Goal: Task Accomplishment & Management: Manage account settings

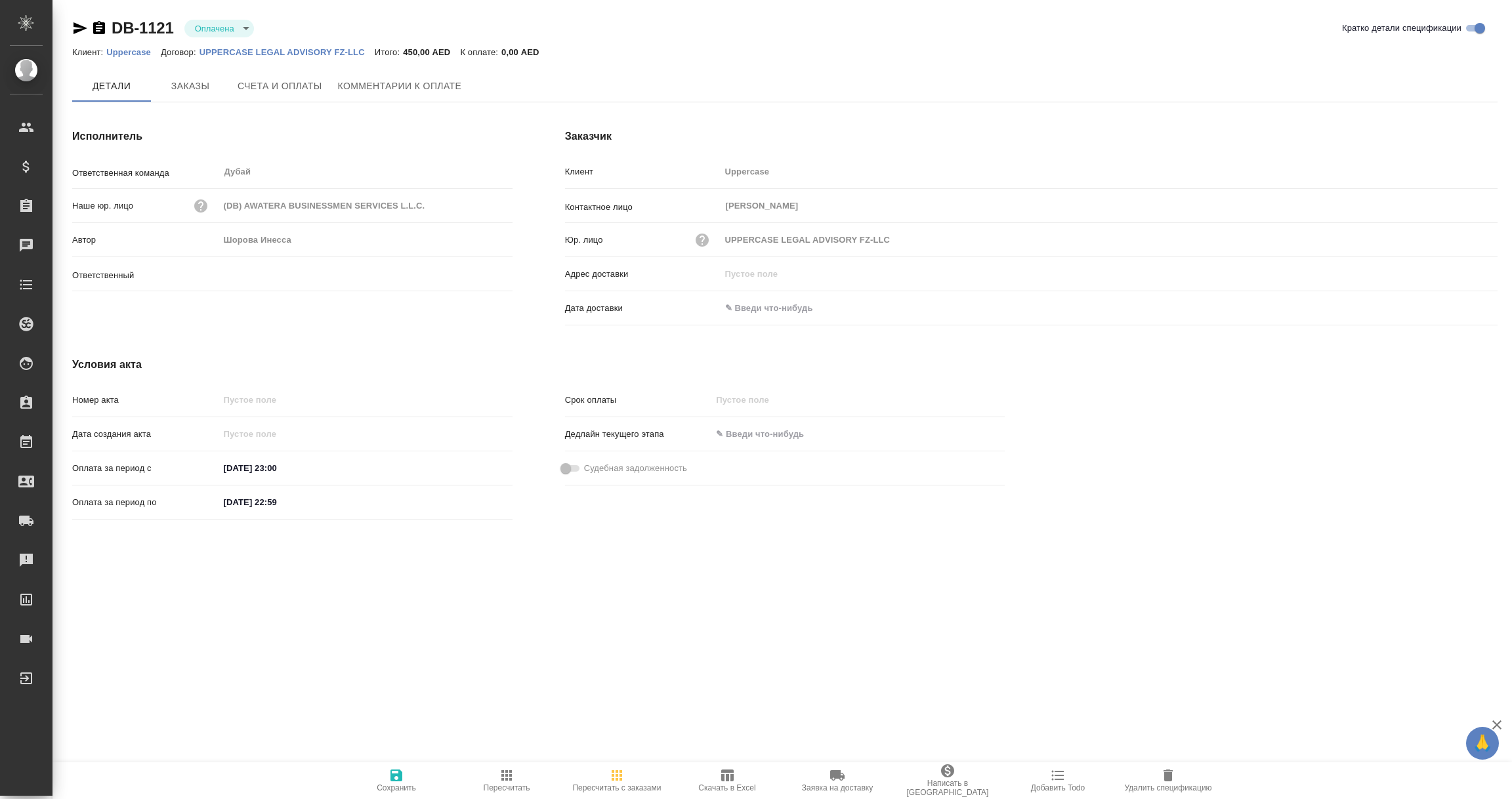
type input "Шорова Инесса"
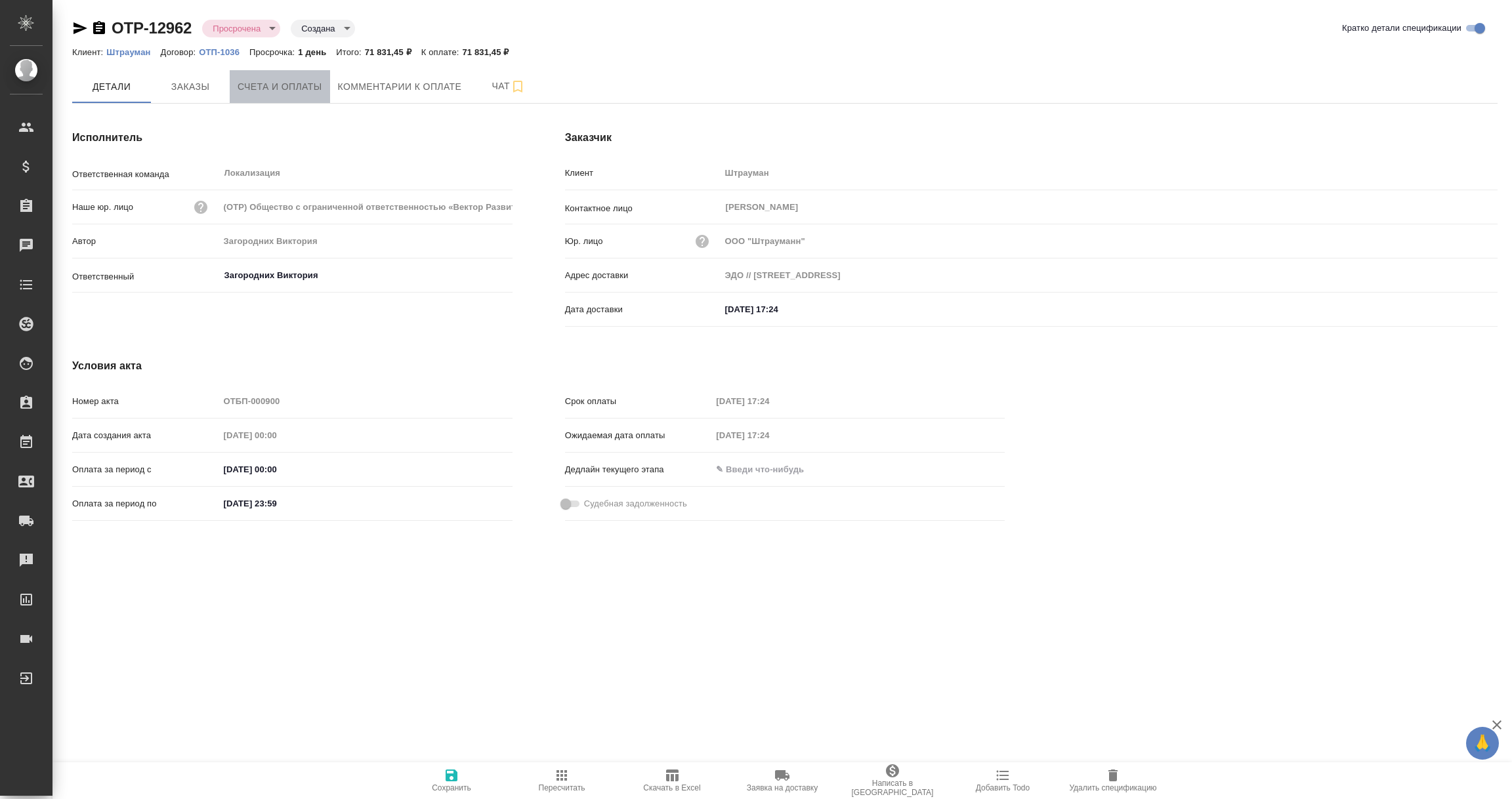
click at [280, 74] on button "Счета и оплаты" at bounding box center [280, 86] width 101 height 32
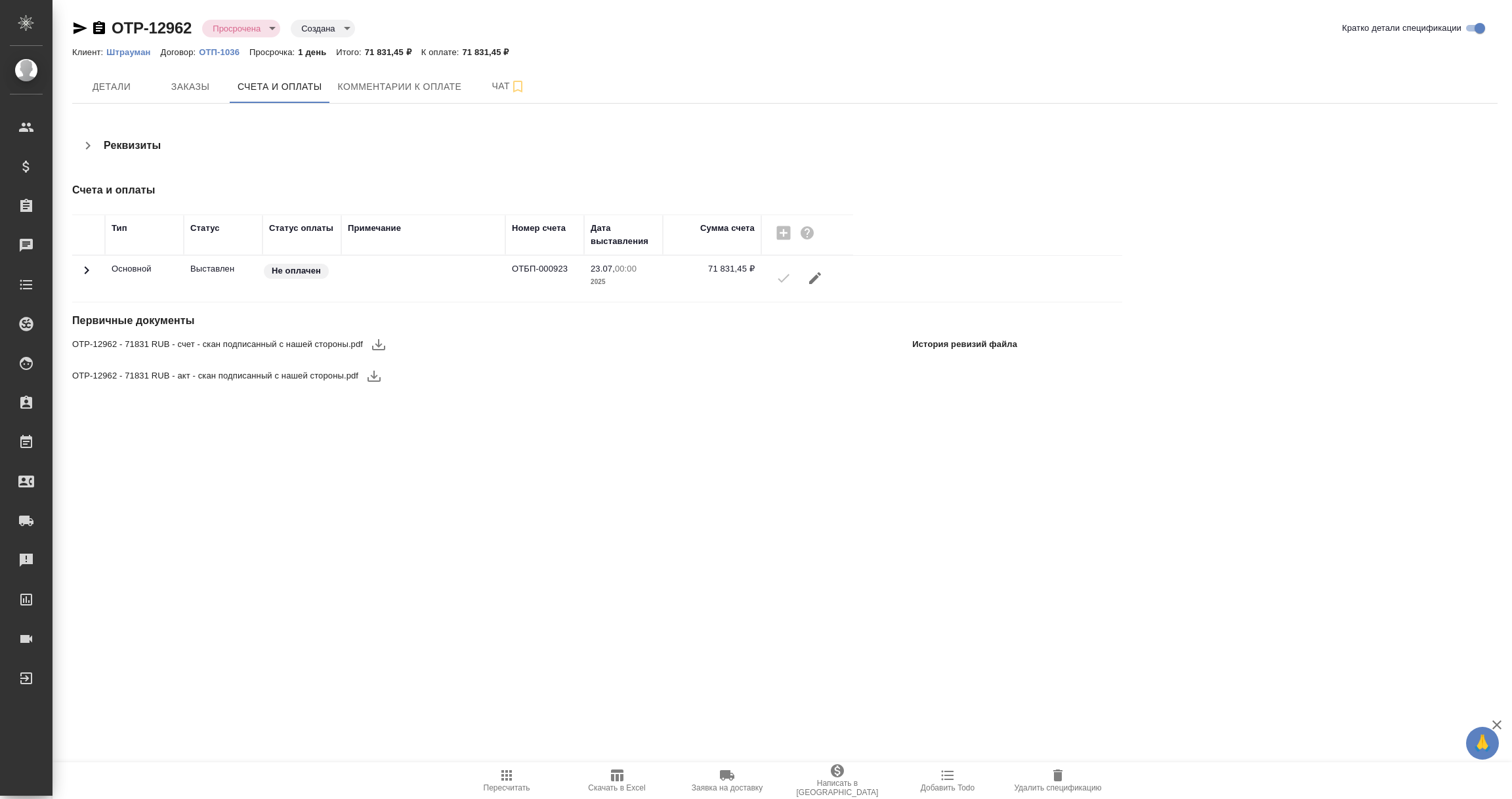
click at [387, 349] on button "button" at bounding box center [379, 344] width 32 height 32
click at [373, 379] on icon "button" at bounding box center [374, 376] width 13 height 11
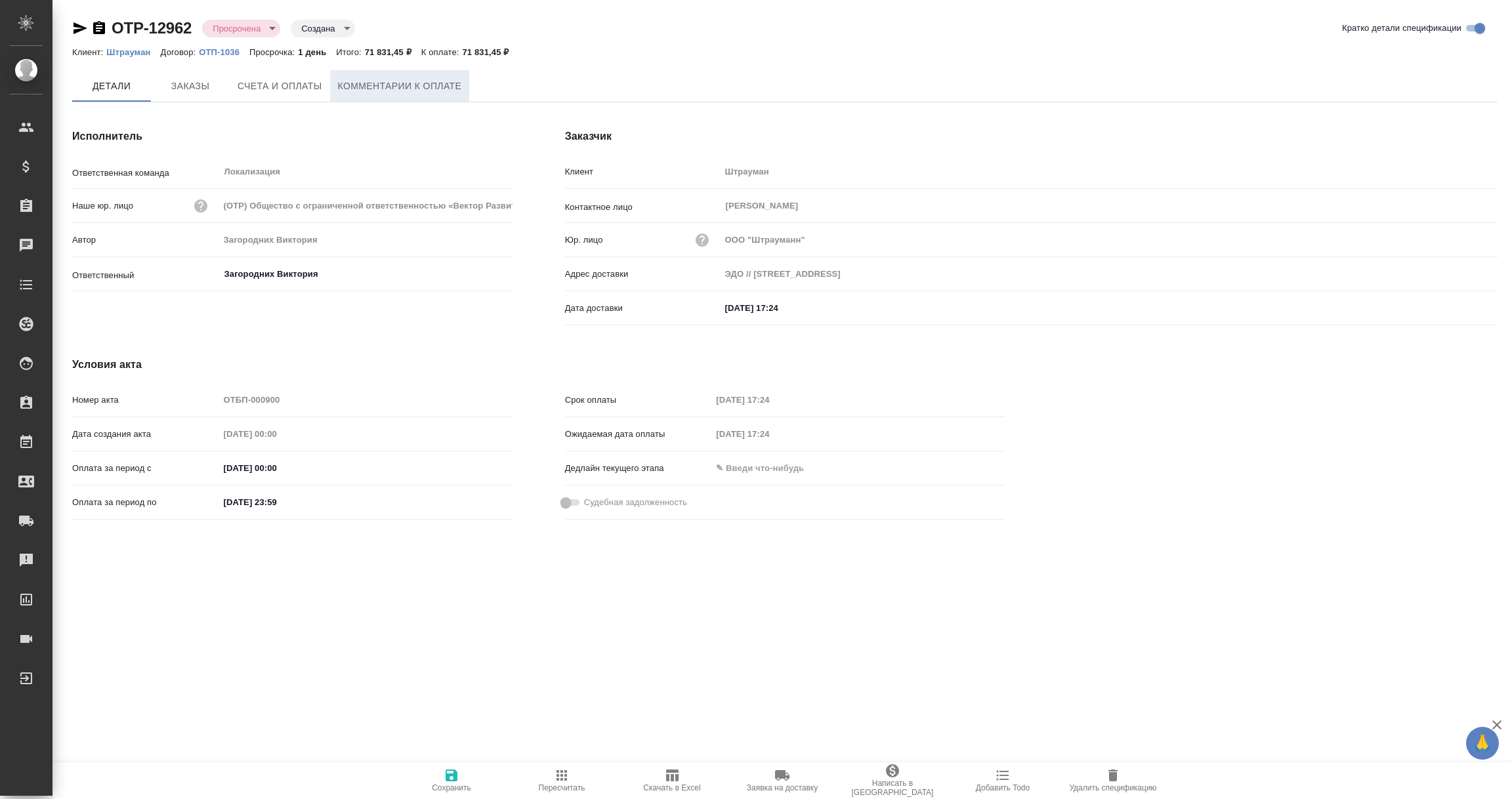
click at [460, 82] on span "Комментарии к оплате" at bounding box center [400, 86] width 124 height 17
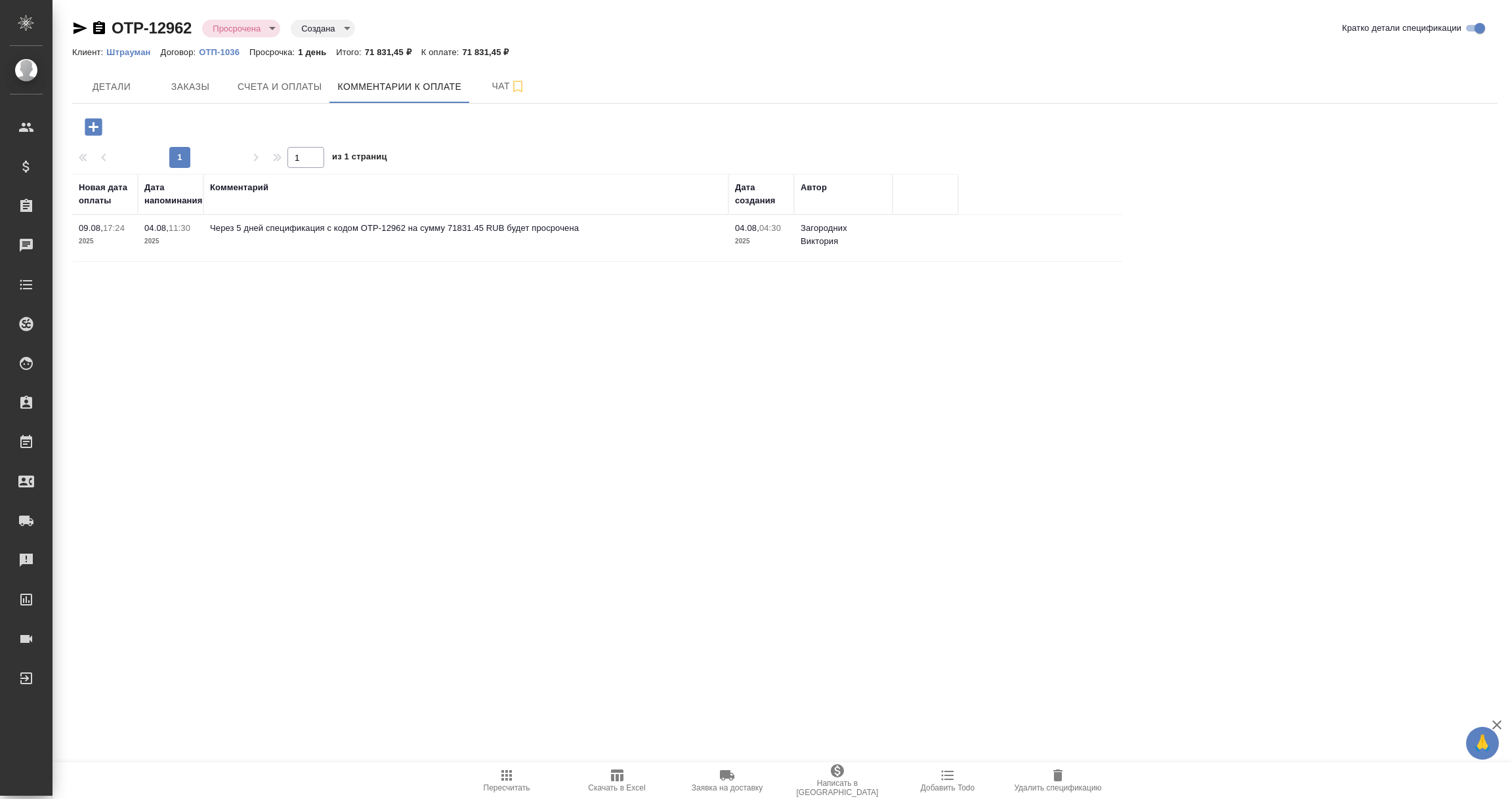
click at [90, 132] on icon "button" at bounding box center [93, 127] width 17 height 17
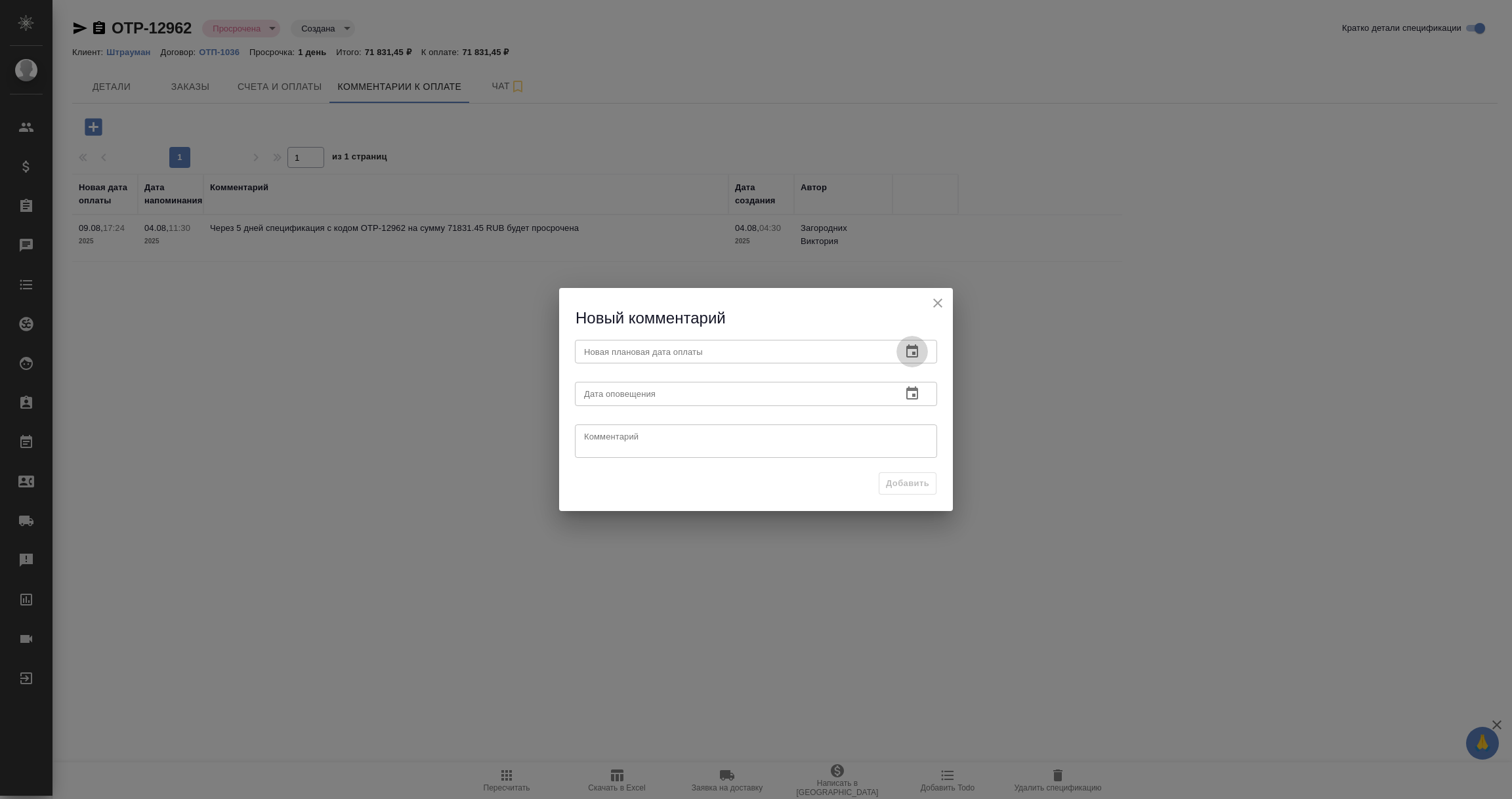
click at [912, 347] on icon "button" at bounding box center [912, 351] width 12 height 13
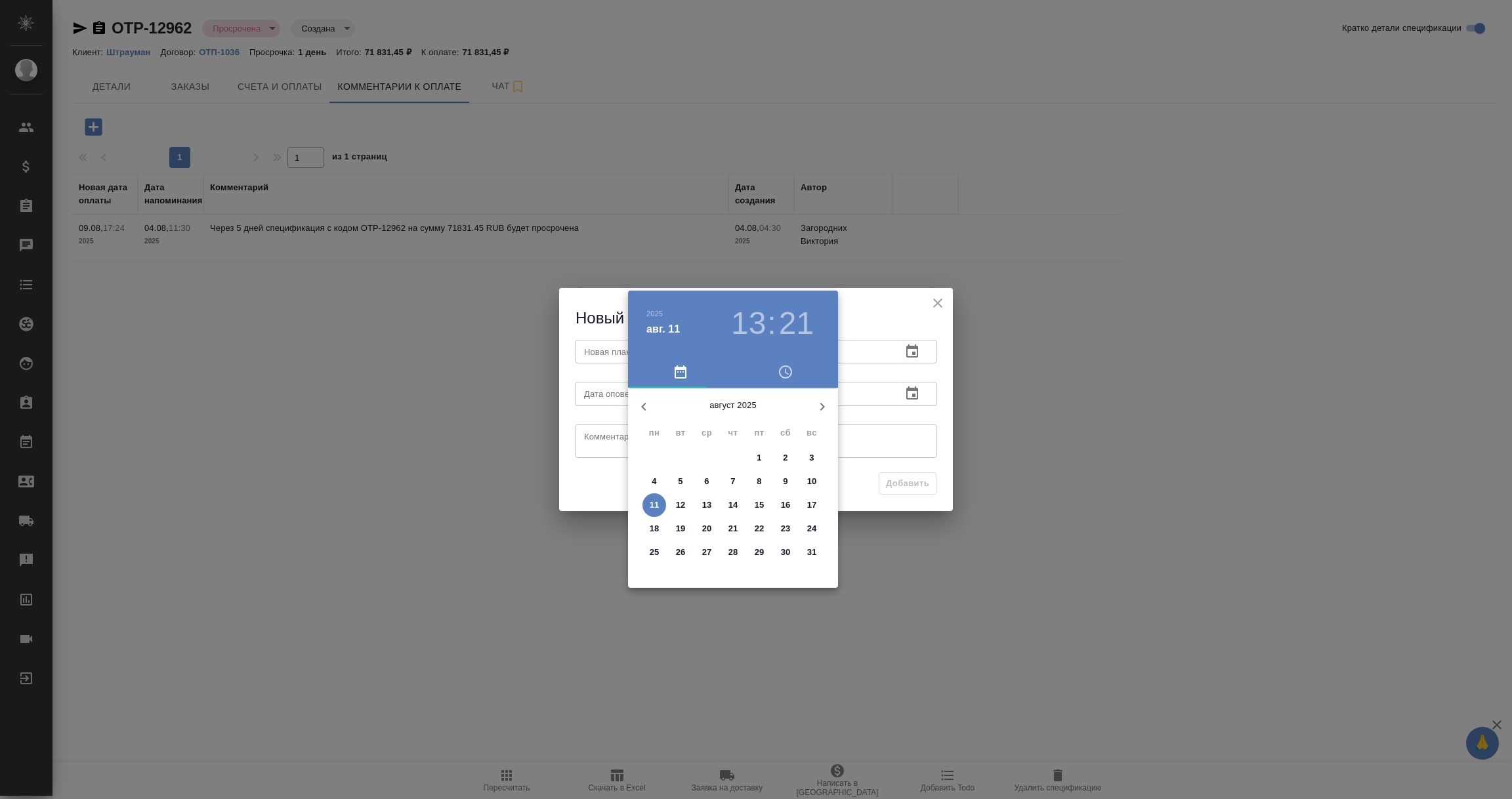
click at [708, 502] on p "13" at bounding box center [706, 505] width 10 height 13
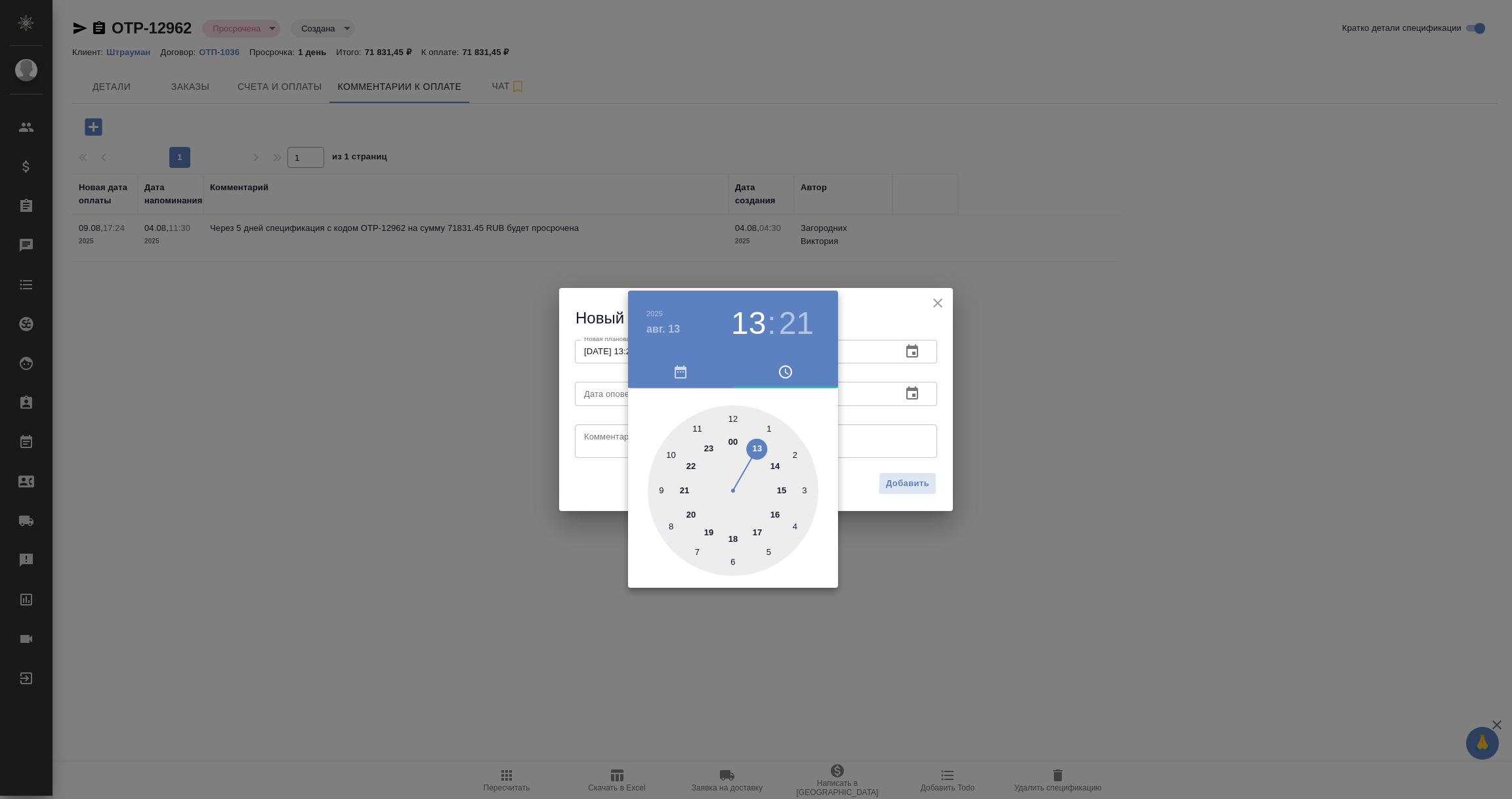
click at [817, 431] on div at bounding box center [733, 490] width 170 height 170
type input "[DATE] 02:21"
click at [920, 394] on div at bounding box center [756, 399] width 1512 height 799
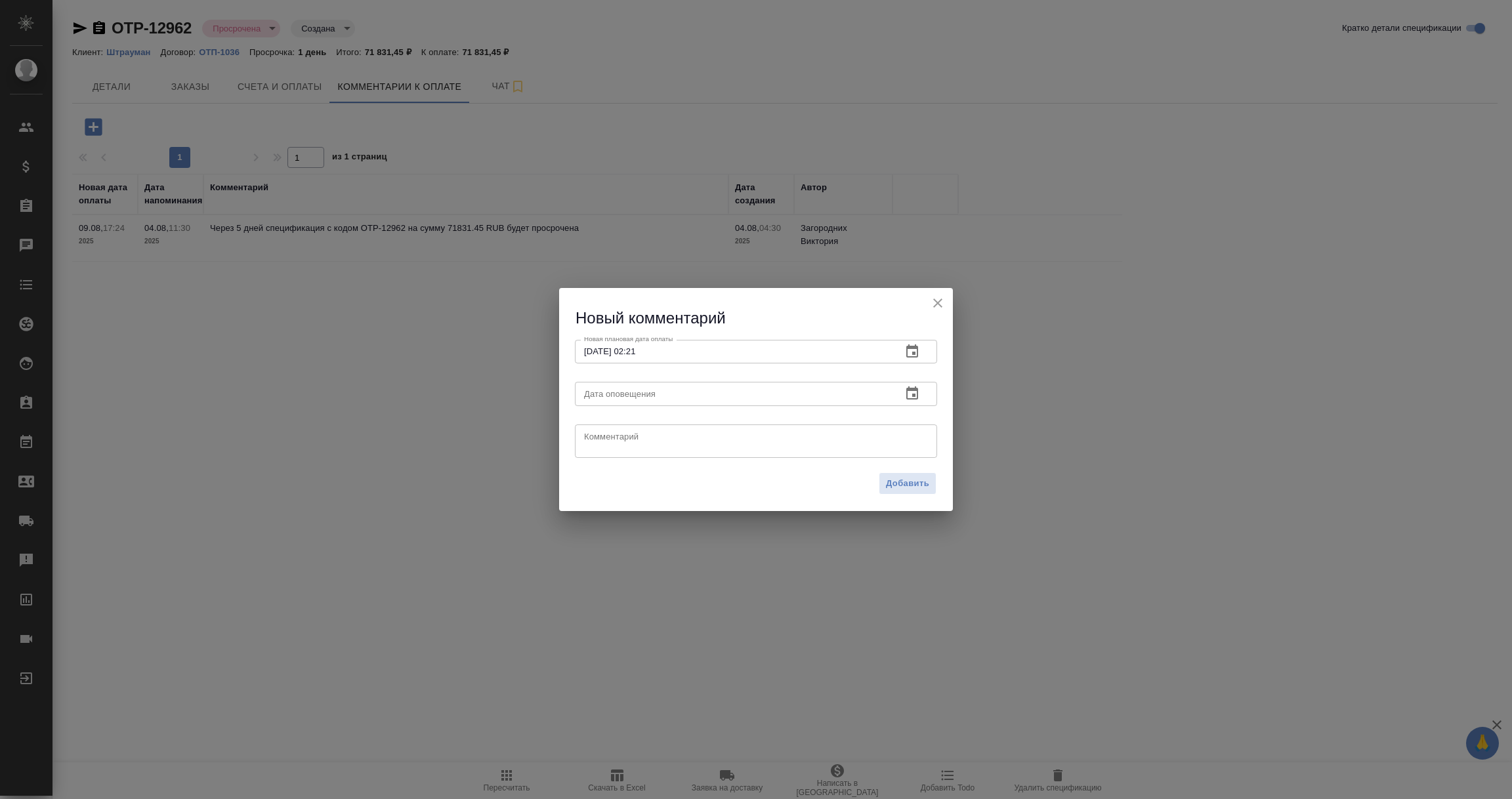
click at [914, 396] on icon "button" at bounding box center [912, 393] width 12 height 13
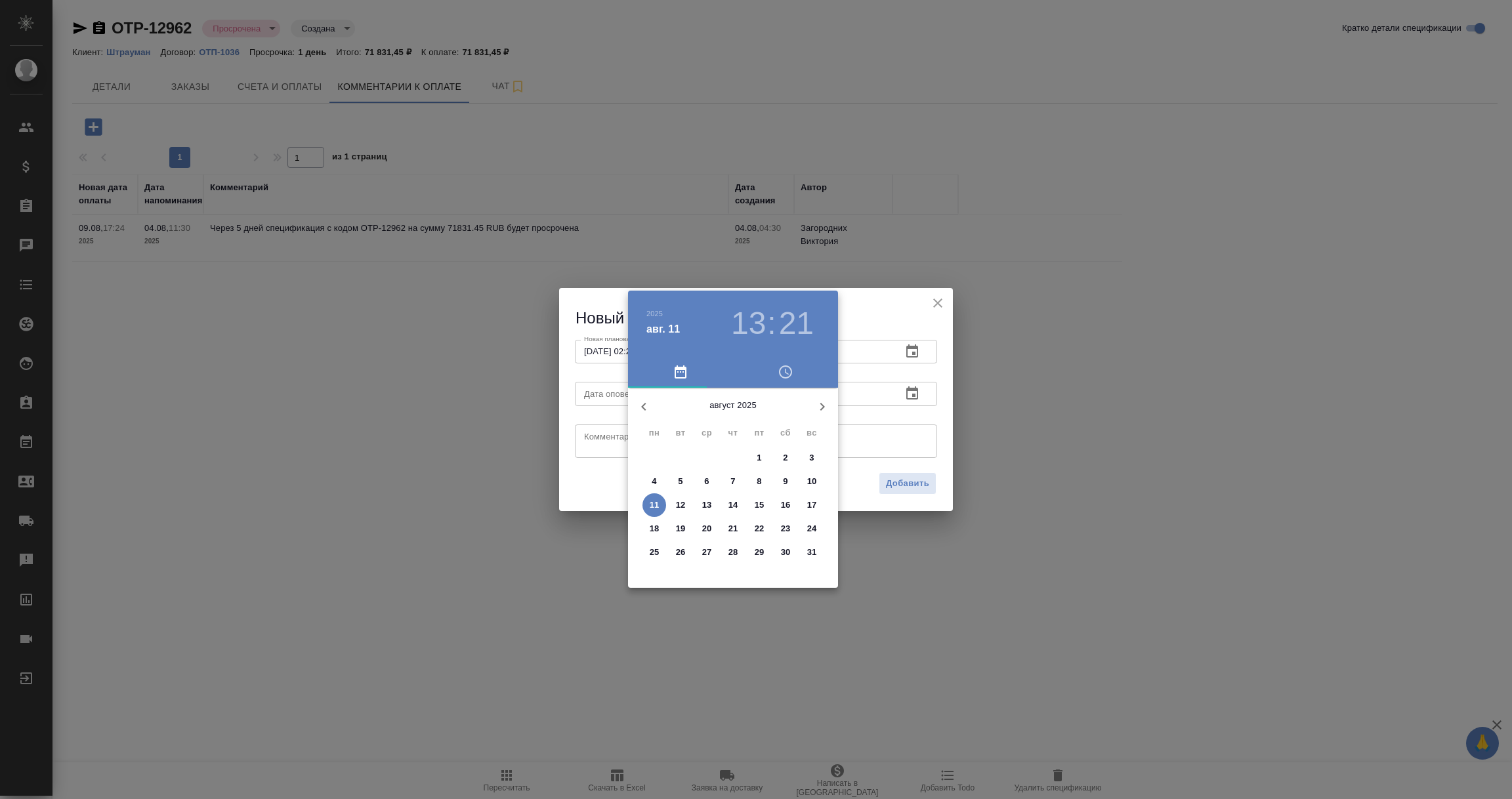
click at [651, 505] on p "11" at bounding box center [654, 505] width 10 height 13
type input "[DATE] 13:21"
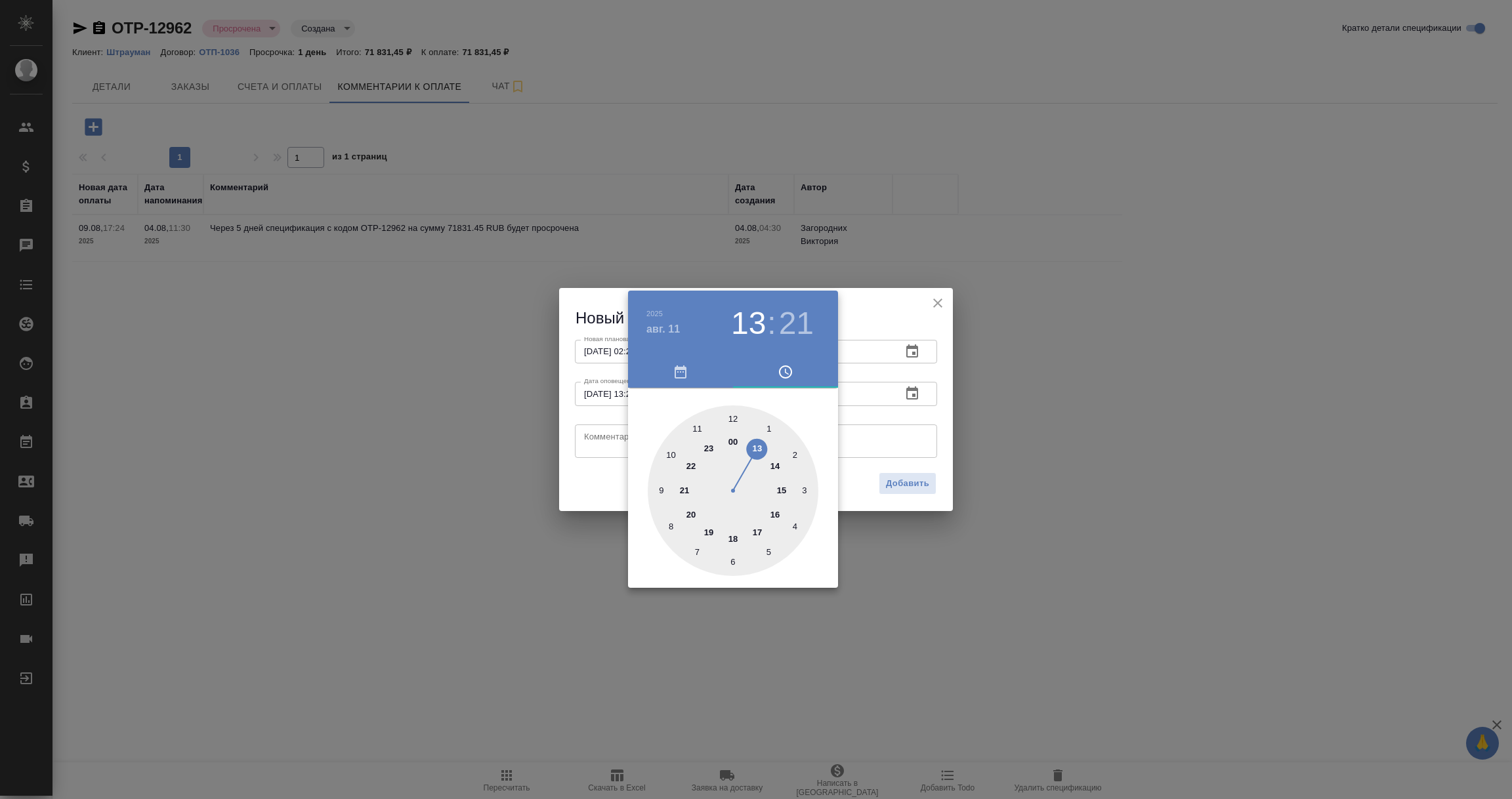
click at [596, 439] on div at bounding box center [756, 399] width 1512 height 799
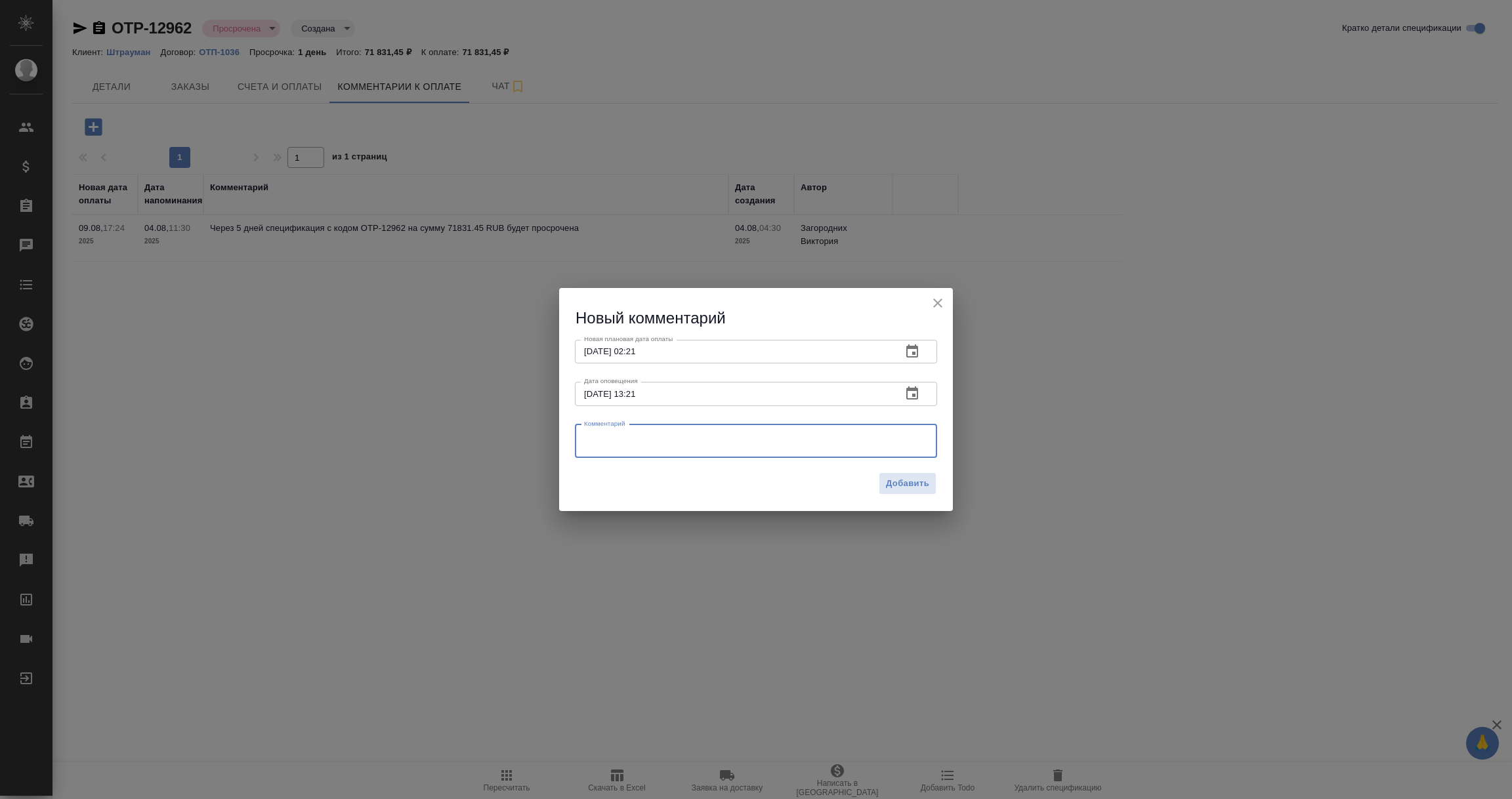
click at [596, 439] on textarea at bounding box center [756, 440] width 344 height 20
type textarea "Уточняю в бухгалтерии клиента об оплате."
click at [926, 485] on span "Добавить" at bounding box center [907, 483] width 44 height 15
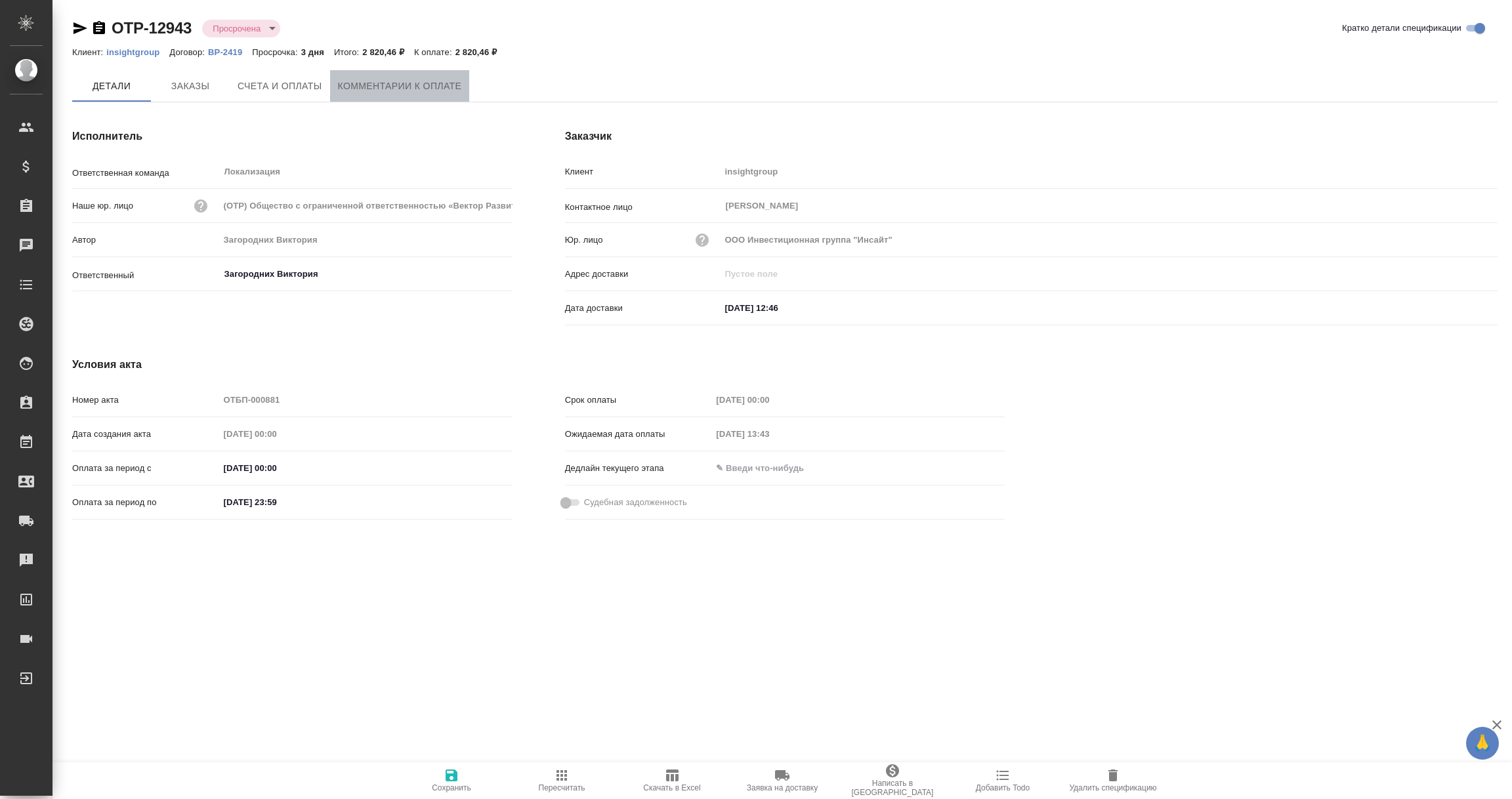
click at [384, 89] on span "Комментарии к оплате" at bounding box center [400, 86] width 124 height 17
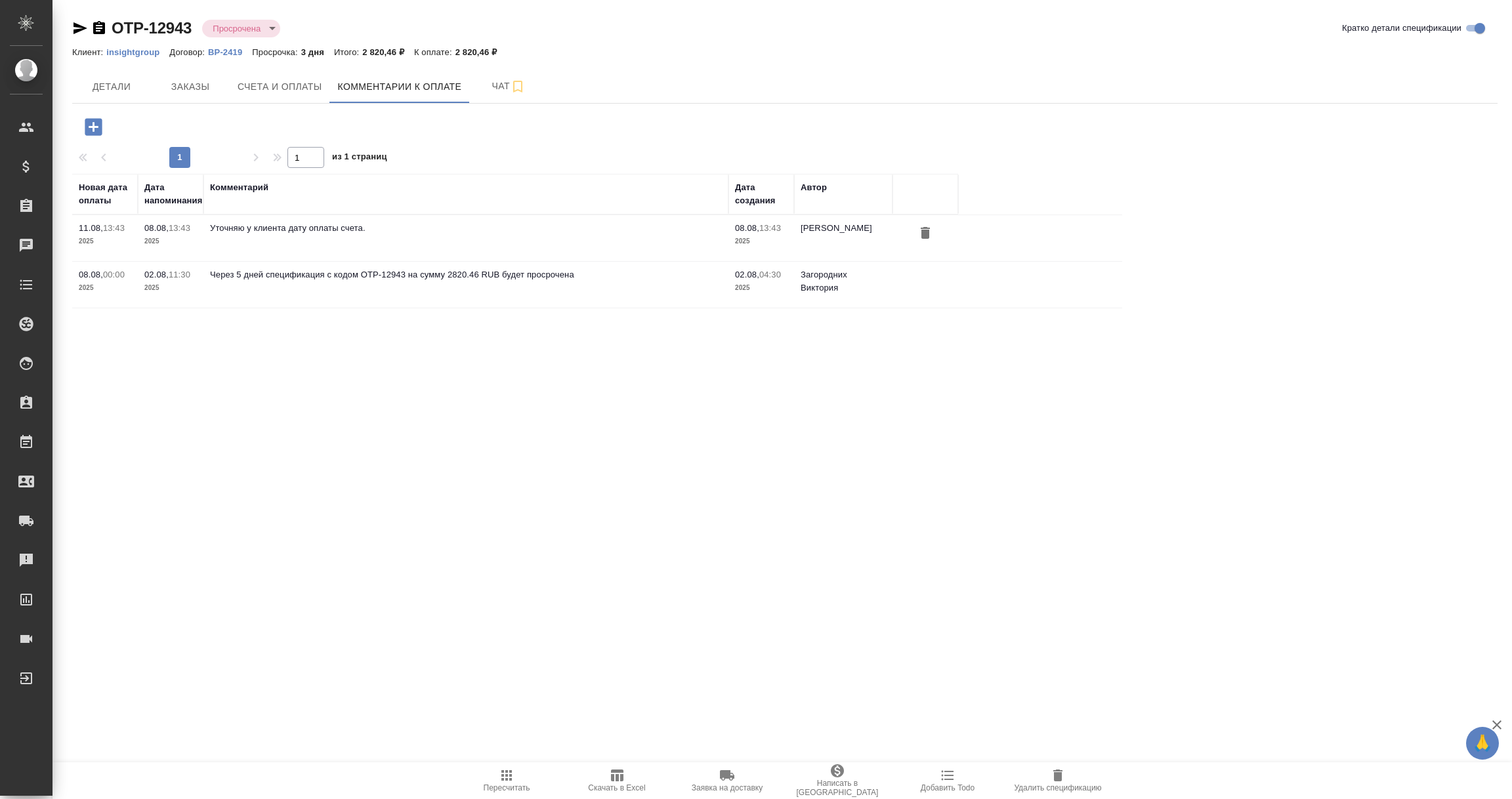
click at [93, 127] on icon "button" at bounding box center [93, 127] width 23 height 23
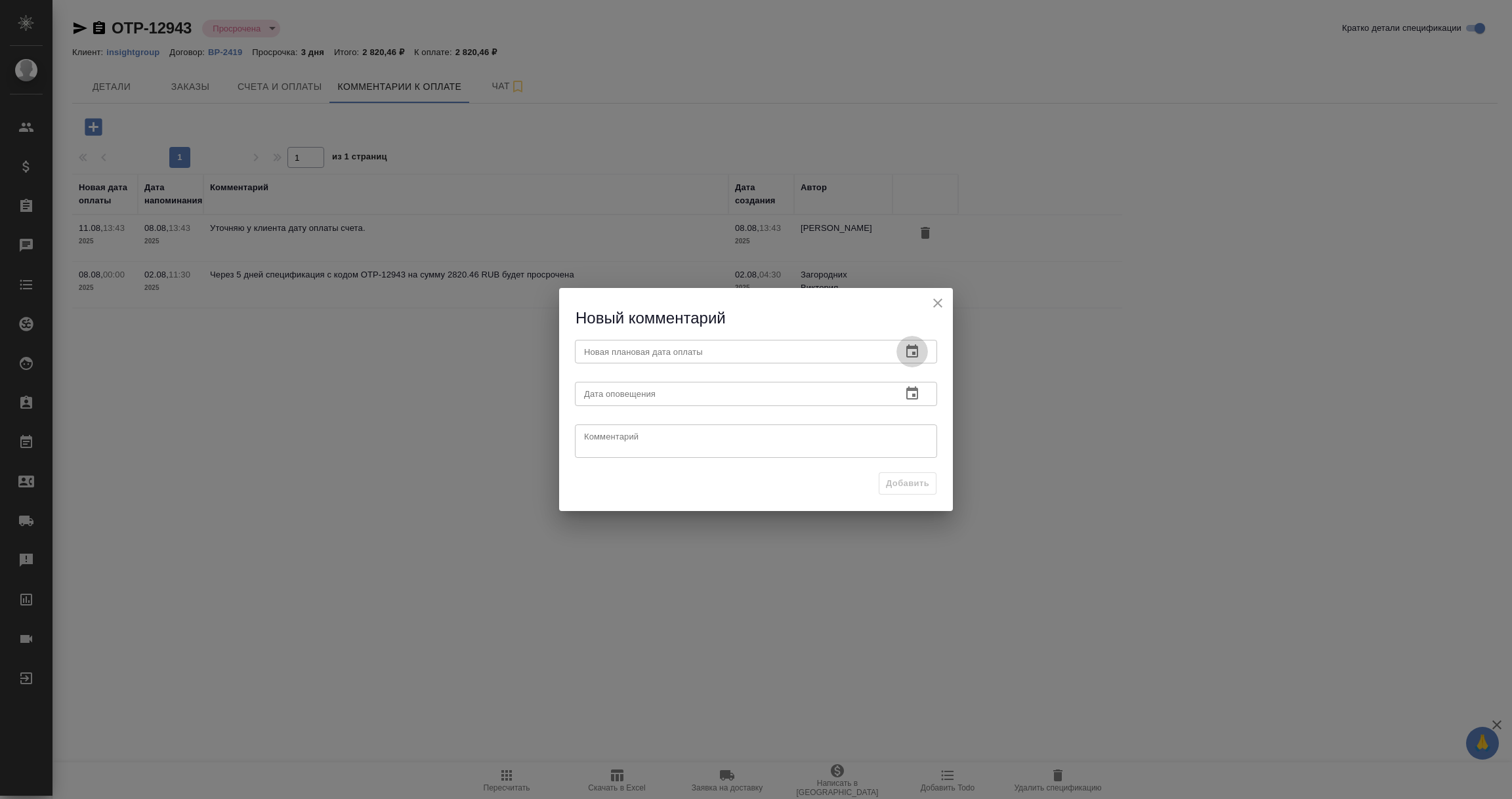
click at [916, 348] on icon "button" at bounding box center [912, 351] width 12 height 13
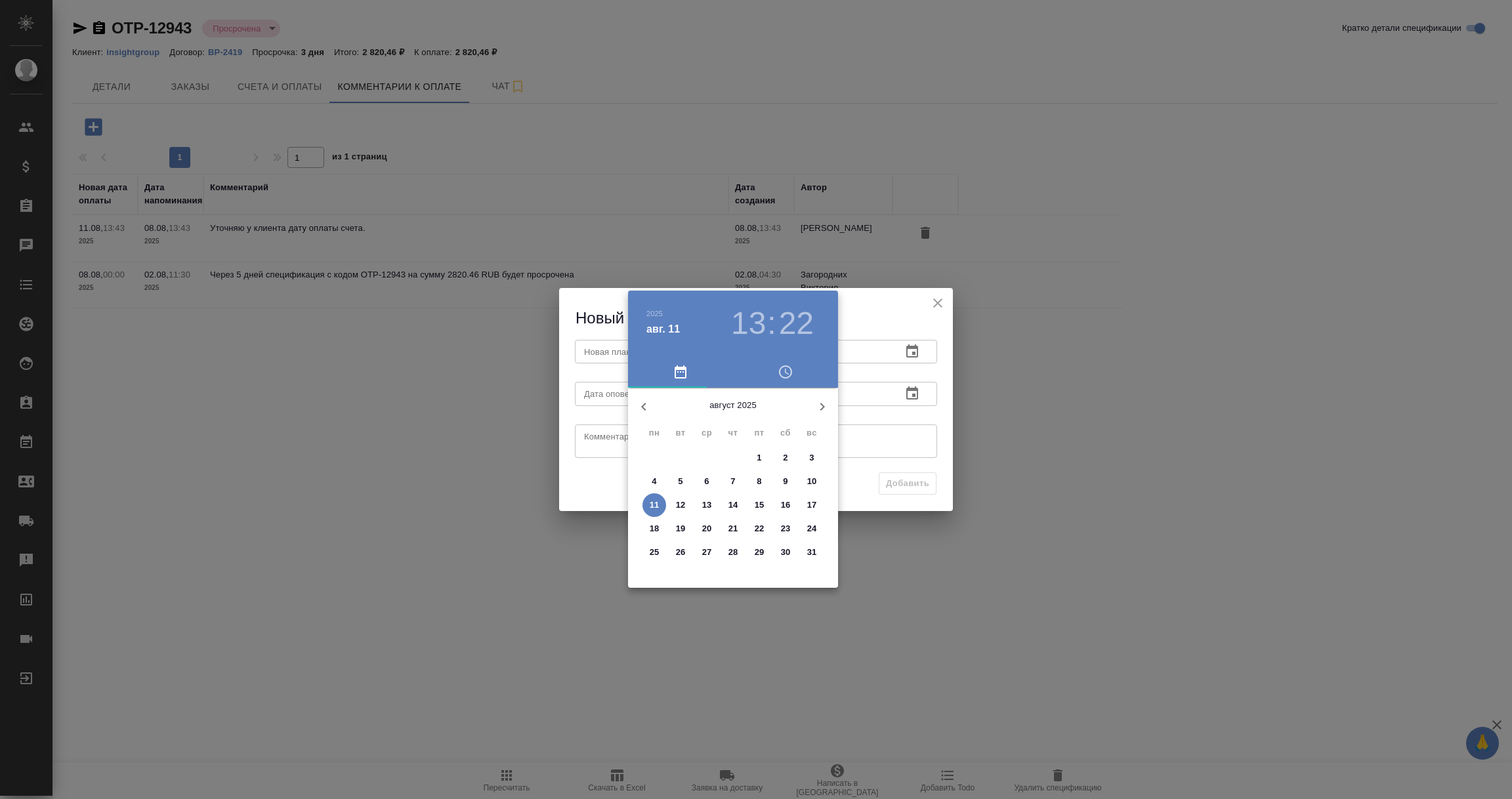
click at [752, 501] on span "15" at bounding box center [760, 505] width 24 height 13
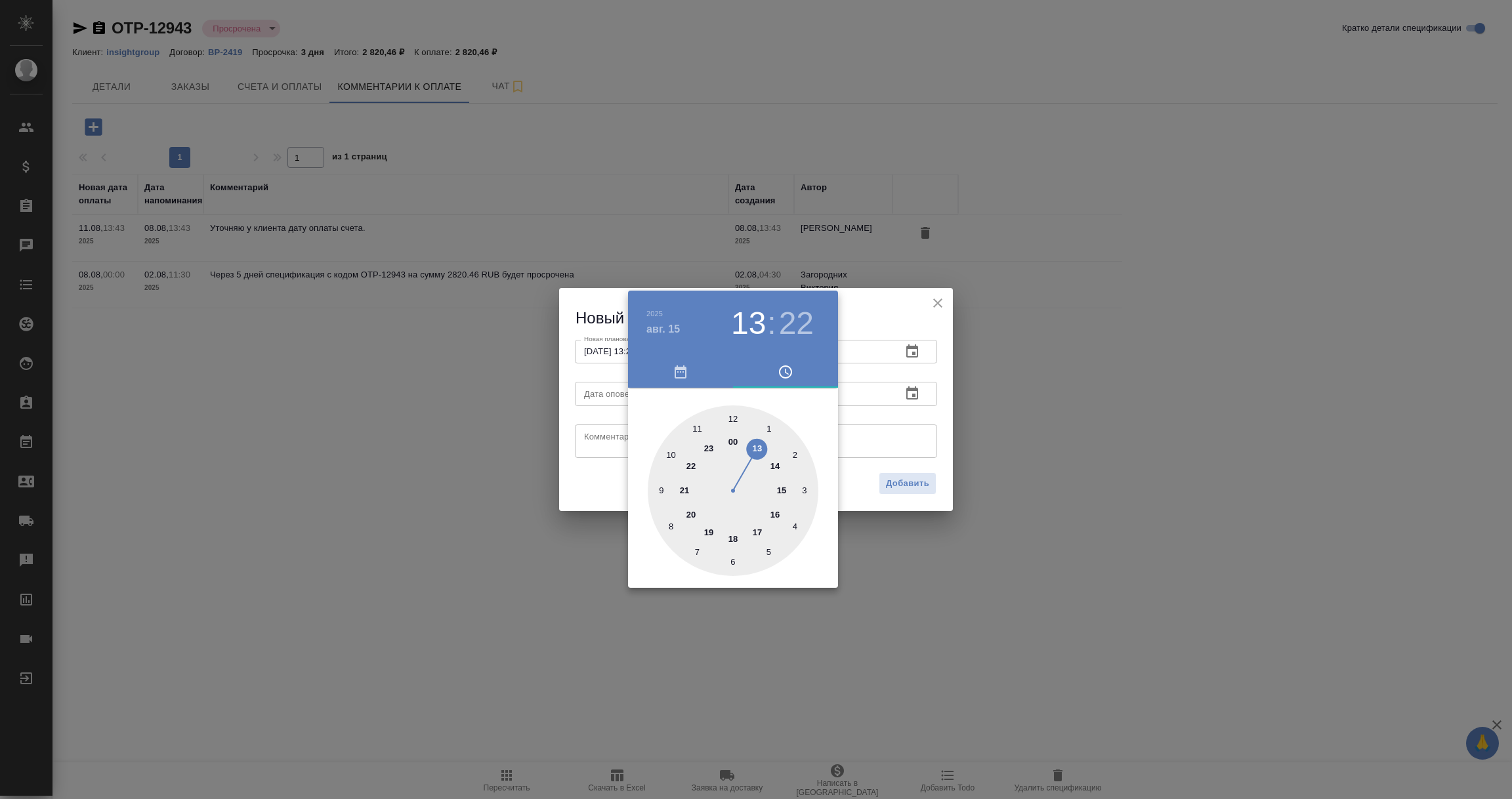
type input "15.08.2025 13:22"
click at [916, 415] on div at bounding box center [756, 399] width 1512 height 799
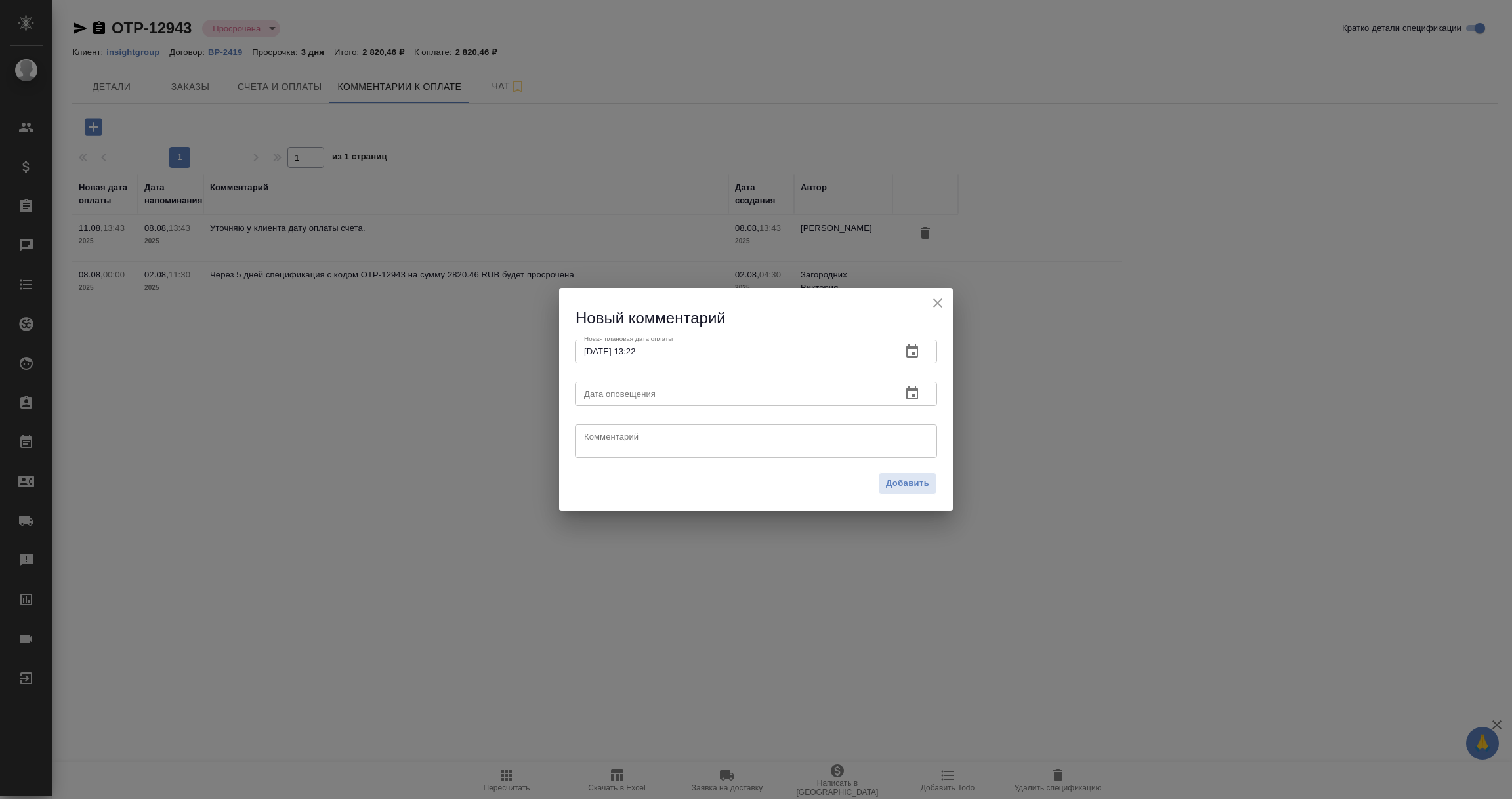
click at [912, 396] on icon "button" at bounding box center [912, 393] width 12 height 13
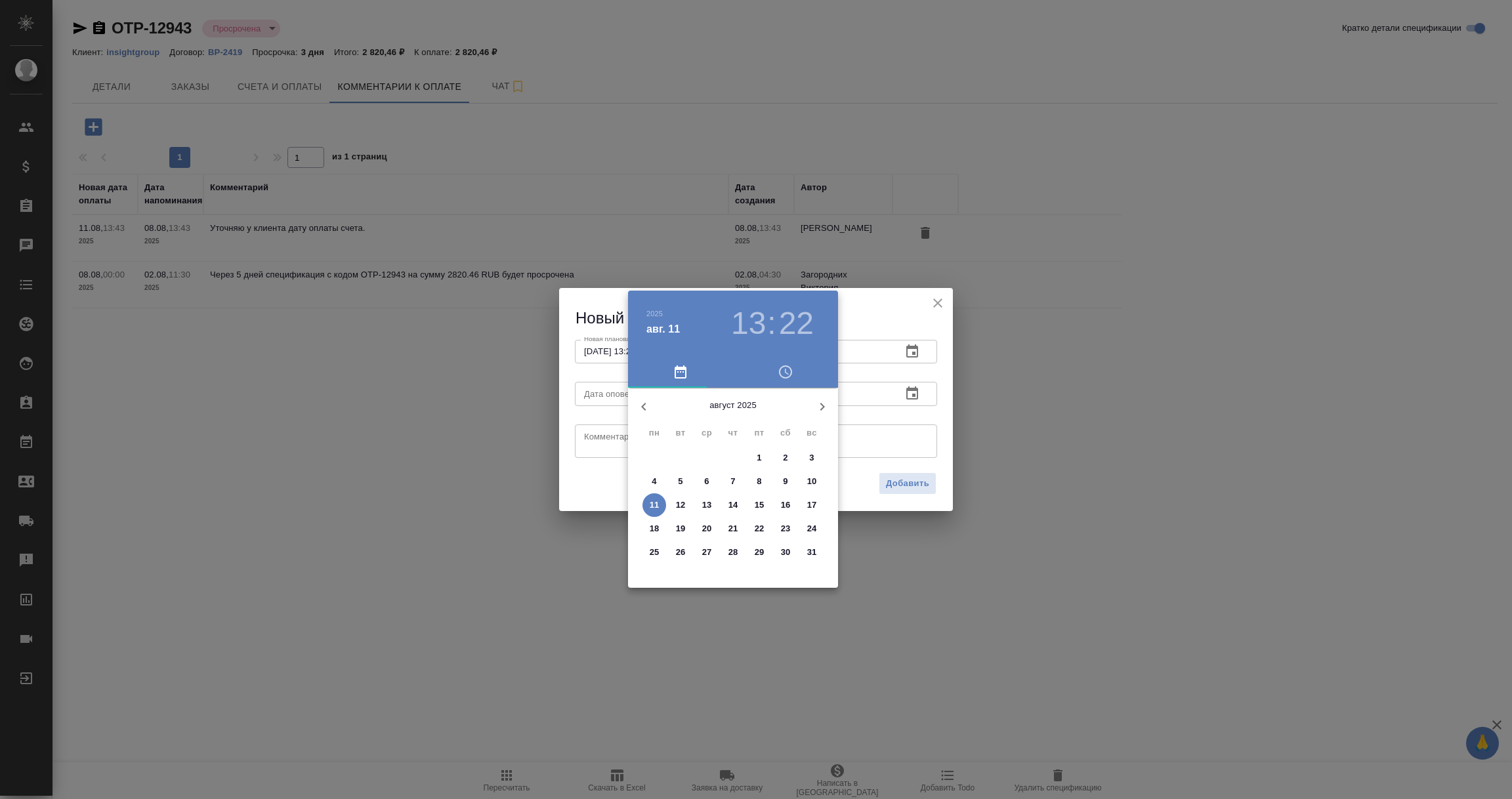
click at [652, 501] on p "11" at bounding box center [654, 505] width 10 height 13
type input "11.08.2025 13:22"
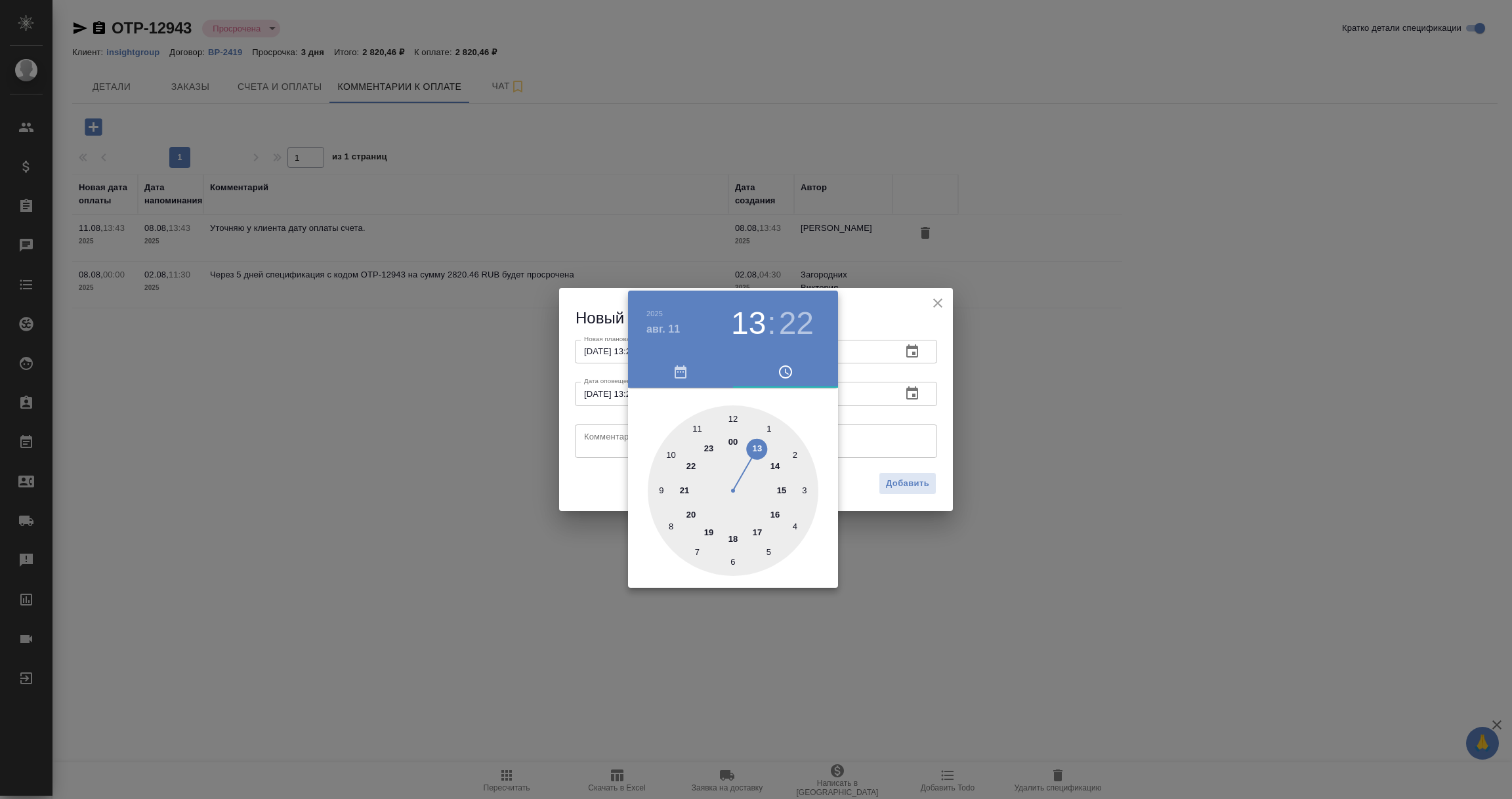
click at [609, 443] on div at bounding box center [756, 399] width 1512 height 799
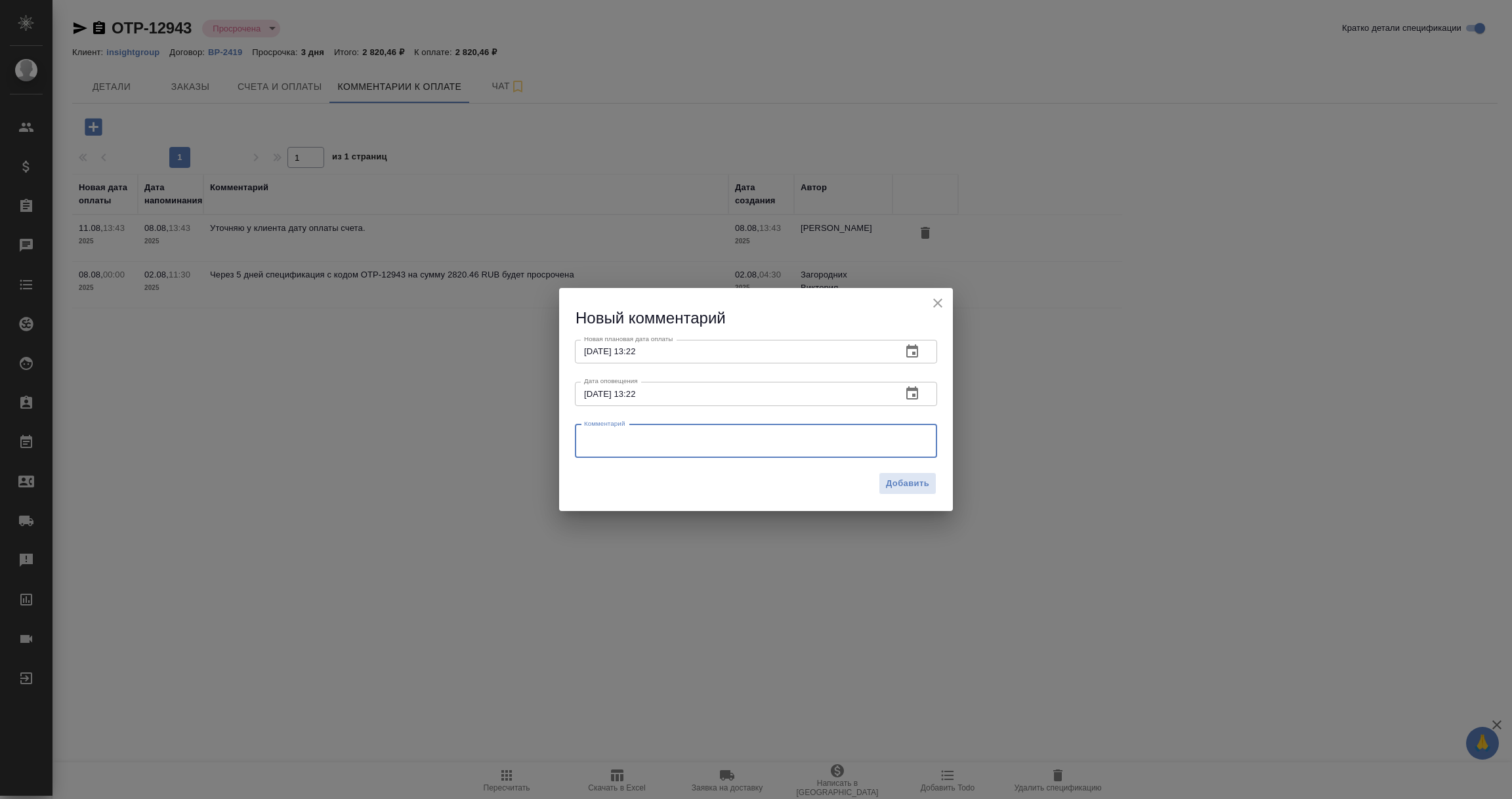
click at [609, 443] on textarea at bounding box center [756, 440] width 344 height 20
click at [851, 436] on textarea "Екатерина Невская завела счет в оплату, ждем поступление оплаты." at bounding box center [756, 440] width 344 height 20
type textarea "Екатерина Невская завела счет в оплату, ждем поступление денег."
click at [916, 486] on span "Добавить" at bounding box center [907, 483] width 44 height 15
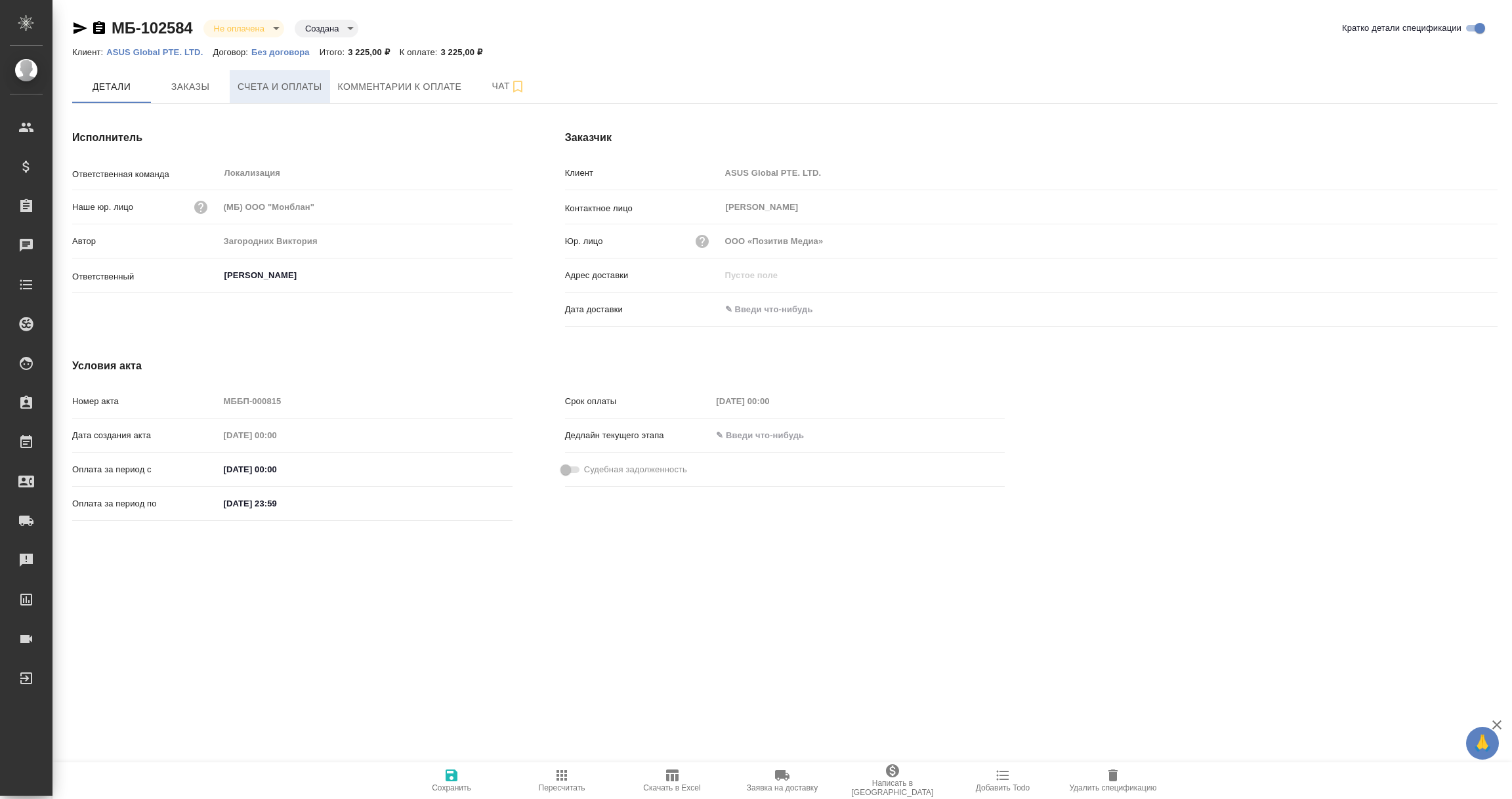
click at [272, 82] on span "Счета и оплаты" at bounding box center [280, 86] width 85 height 17
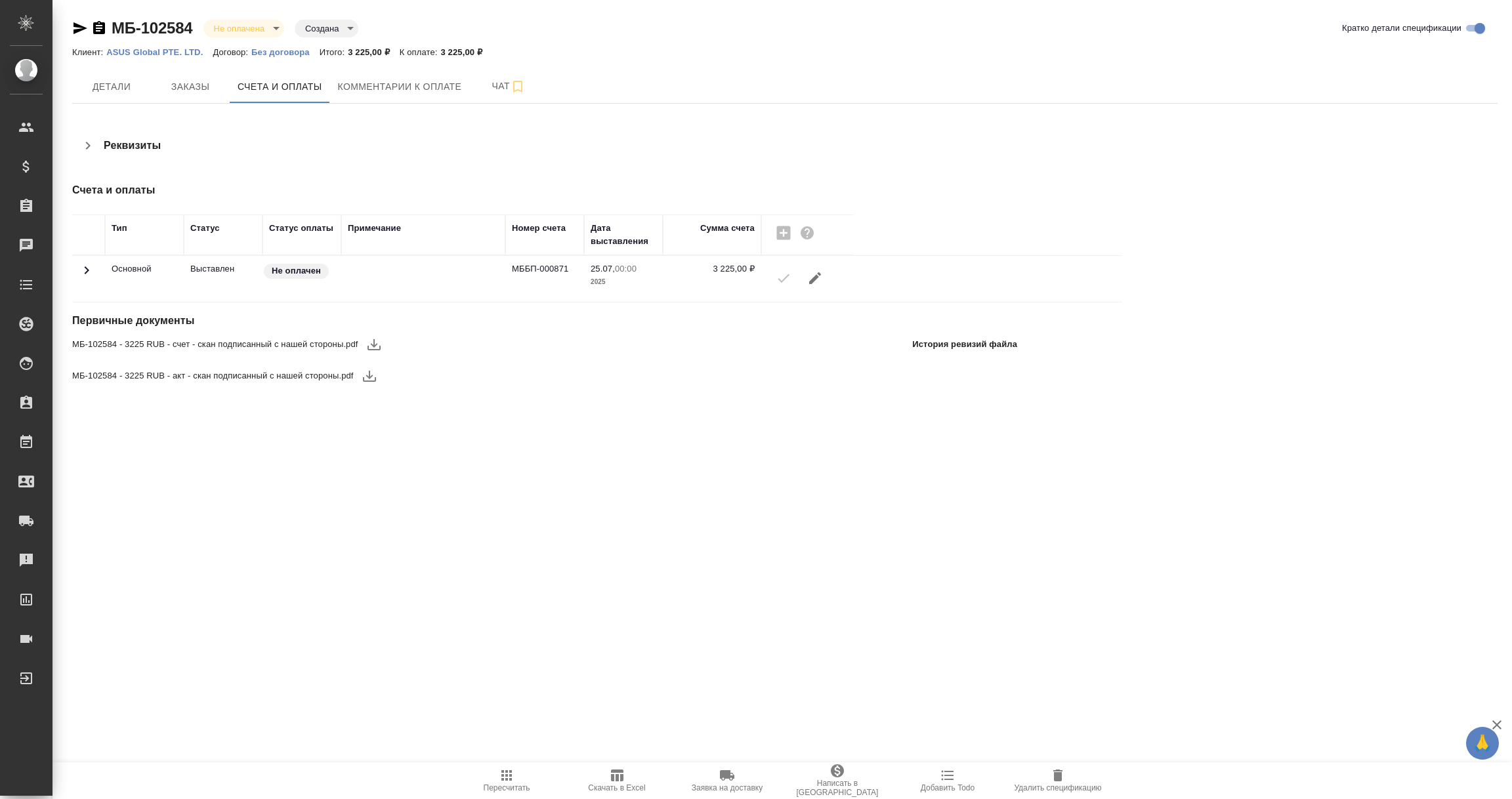
click at [369, 341] on icon "button" at bounding box center [374, 344] width 16 height 16
click at [368, 377] on icon "button" at bounding box center [369, 376] width 13 height 11
click at [101, 27] on icon "button" at bounding box center [99, 29] width 16 height 16
click at [436, 91] on span "Комментарии к оплате" at bounding box center [400, 86] width 124 height 17
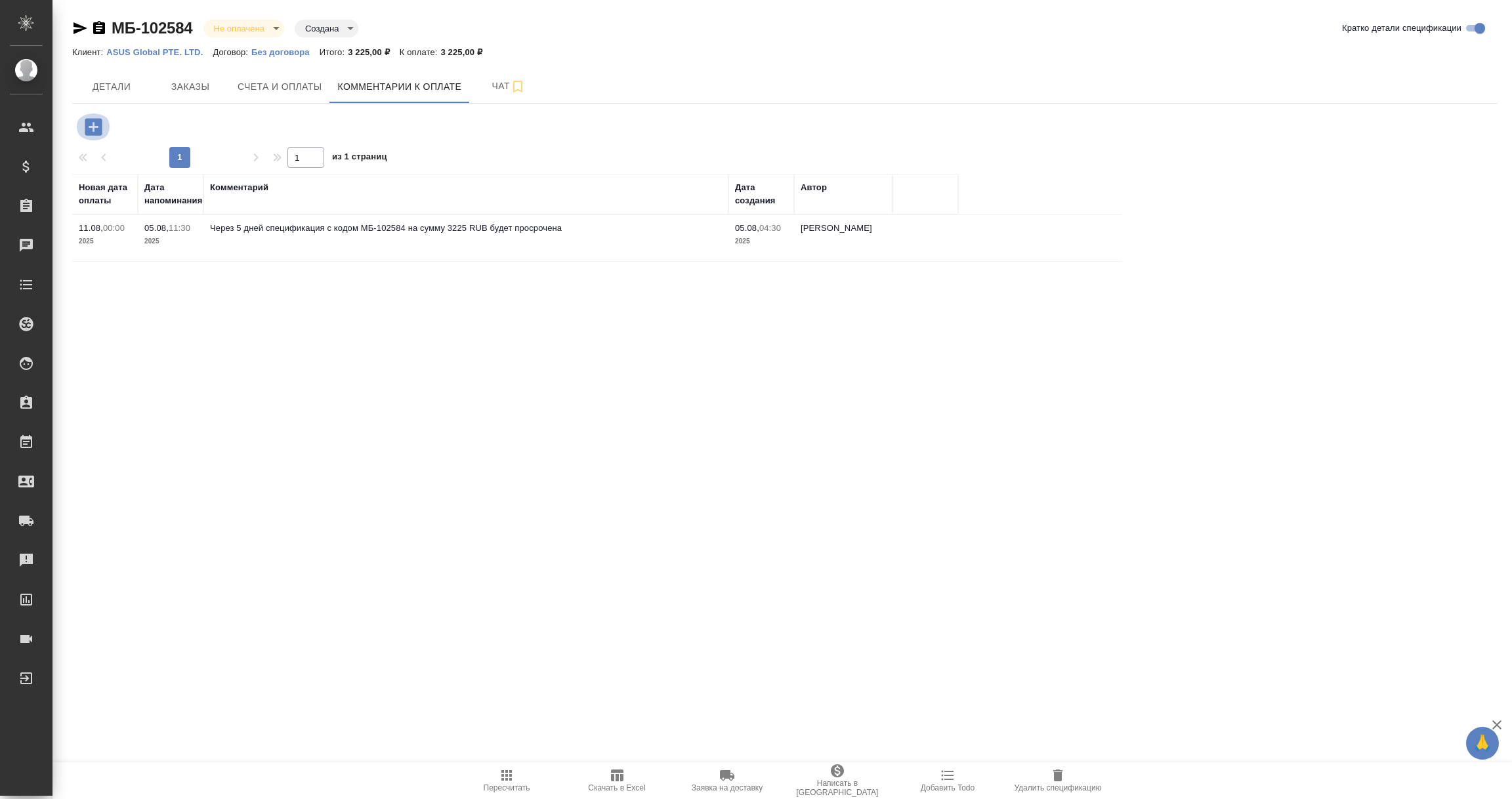
click at [90, 129] on icon "button" at bounding box center [93, 127] width 17 height 17
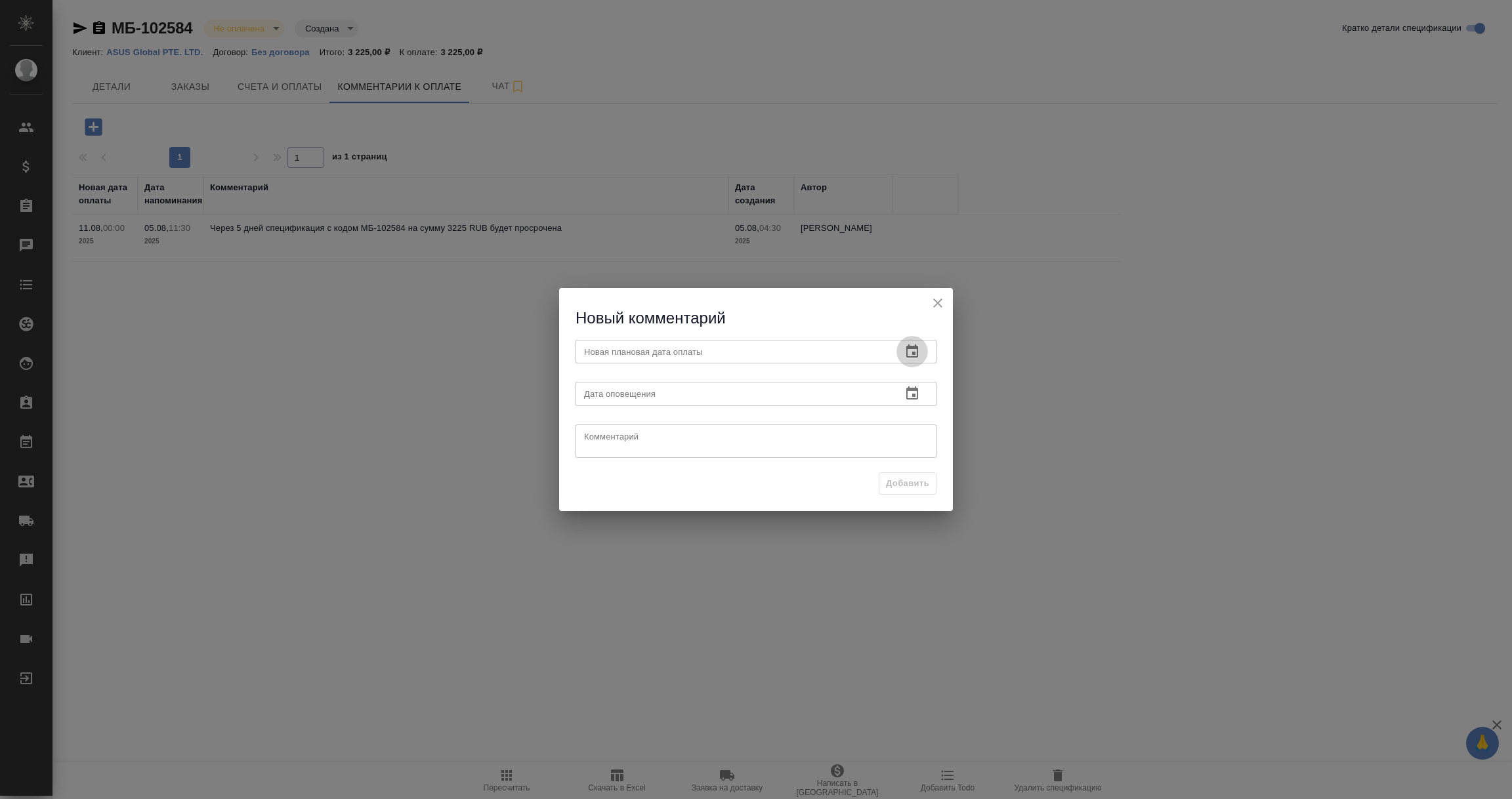
click at [914, 347] on icon "button" at bounding box center [912, 351] width 12 height 13
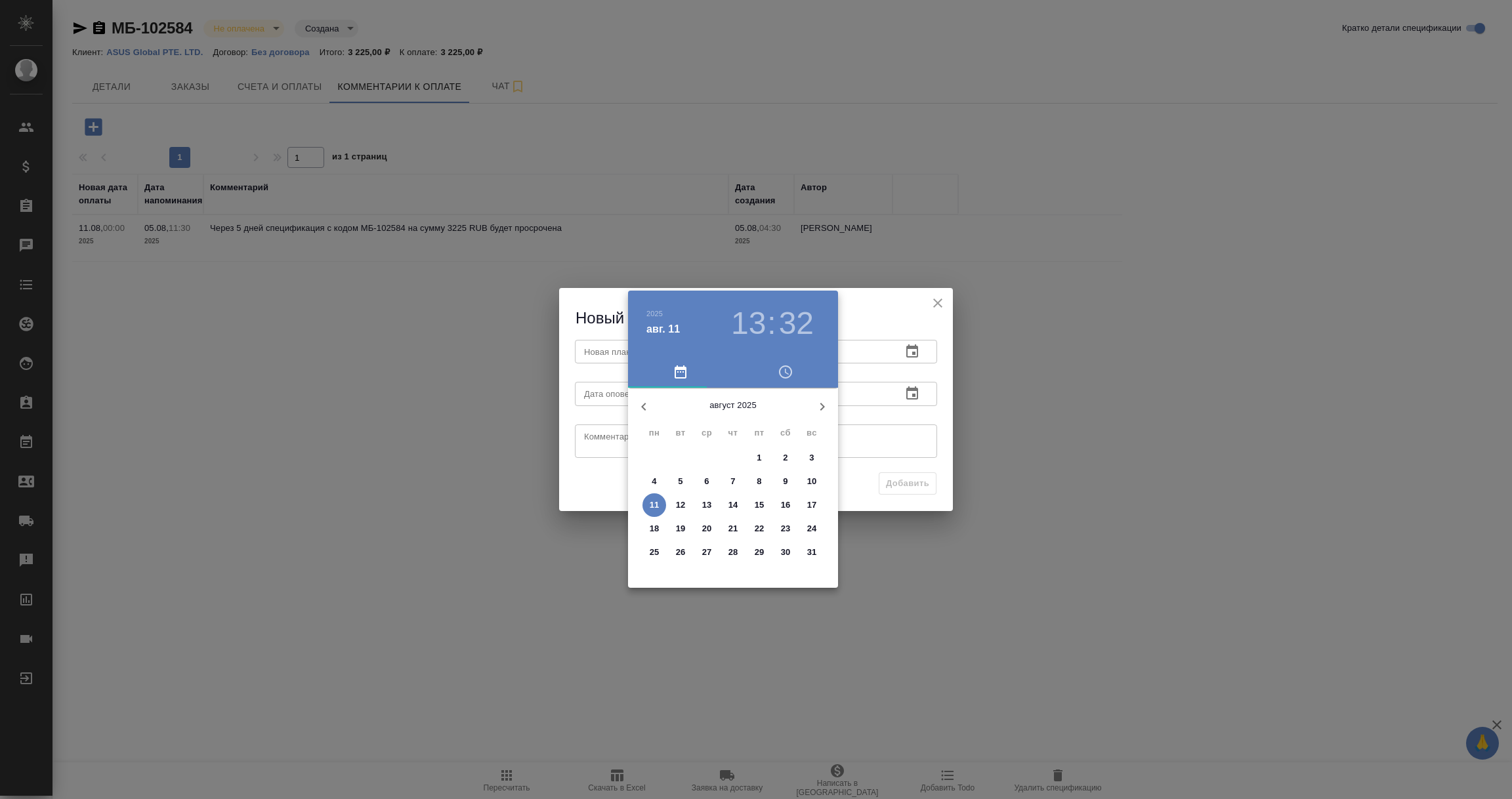
click at [710, 501] on p "13" at bounding box center [706, 505] width 10 height 13
type input "13.08.2025 13:32"
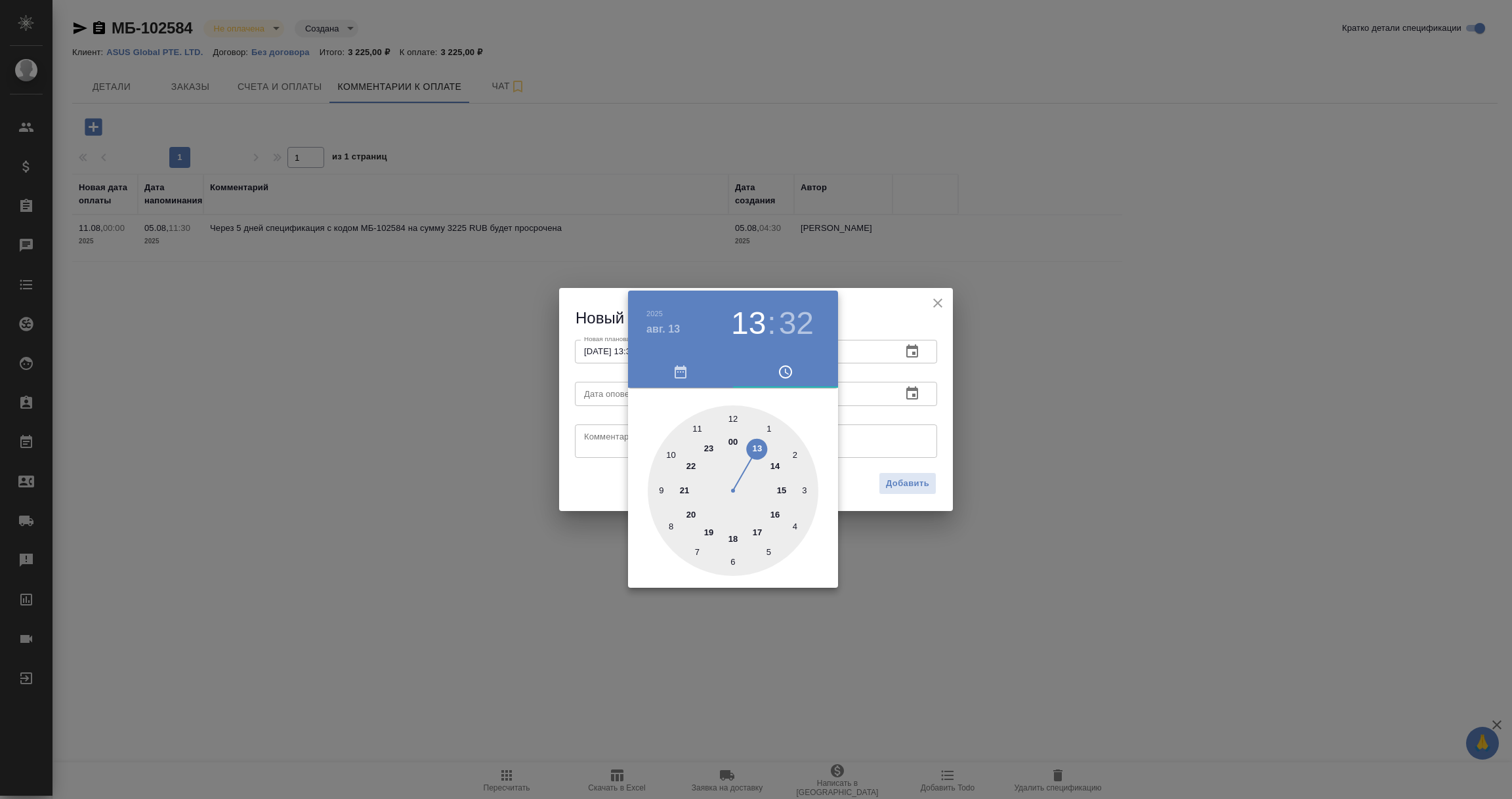
click at [877, 399] on div at bounding box center [756, 399] width 1512 height 799
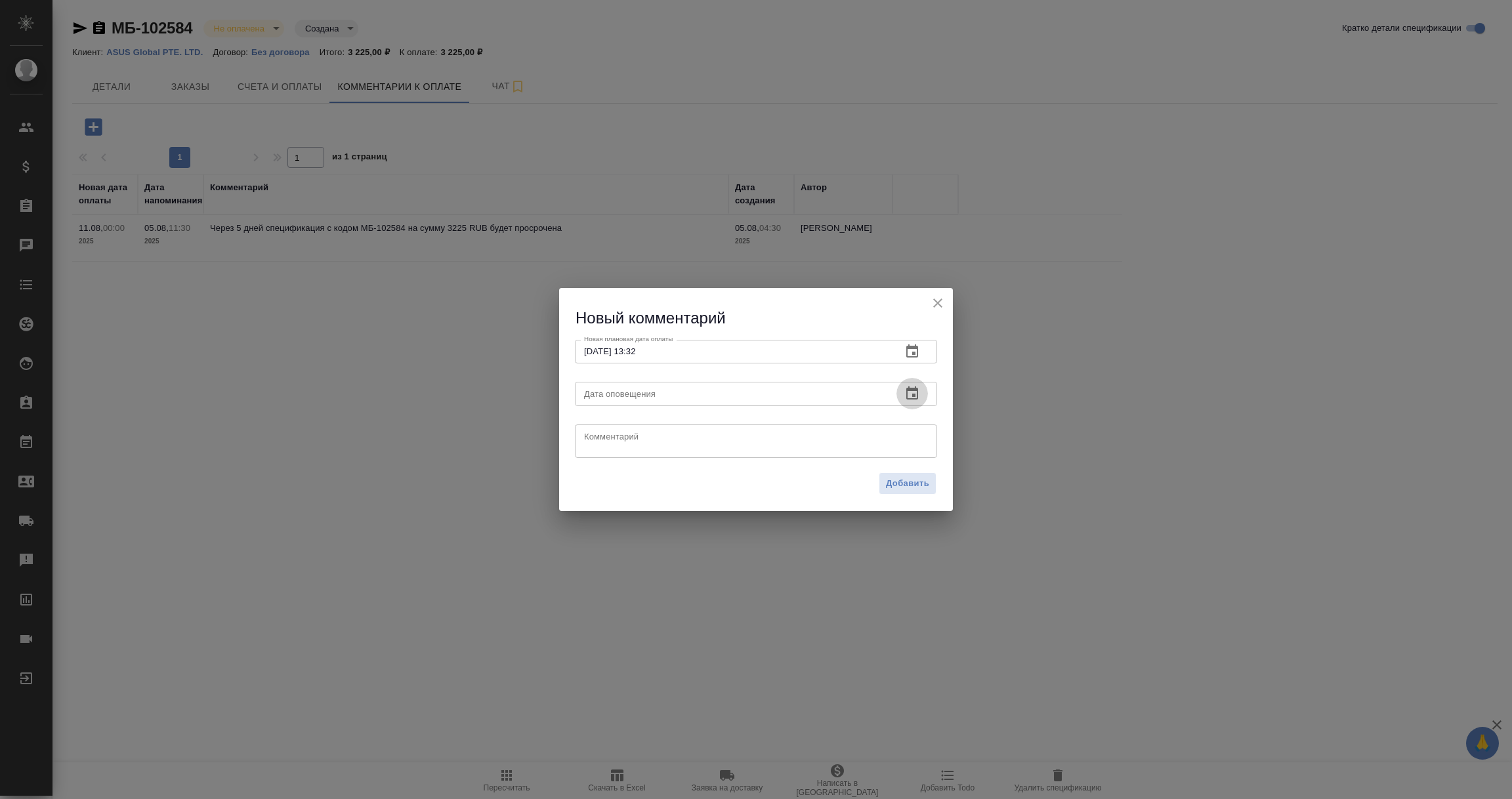
click at [916, 392] on icon "button" at bounding box center [912, 394] width 16 height 16
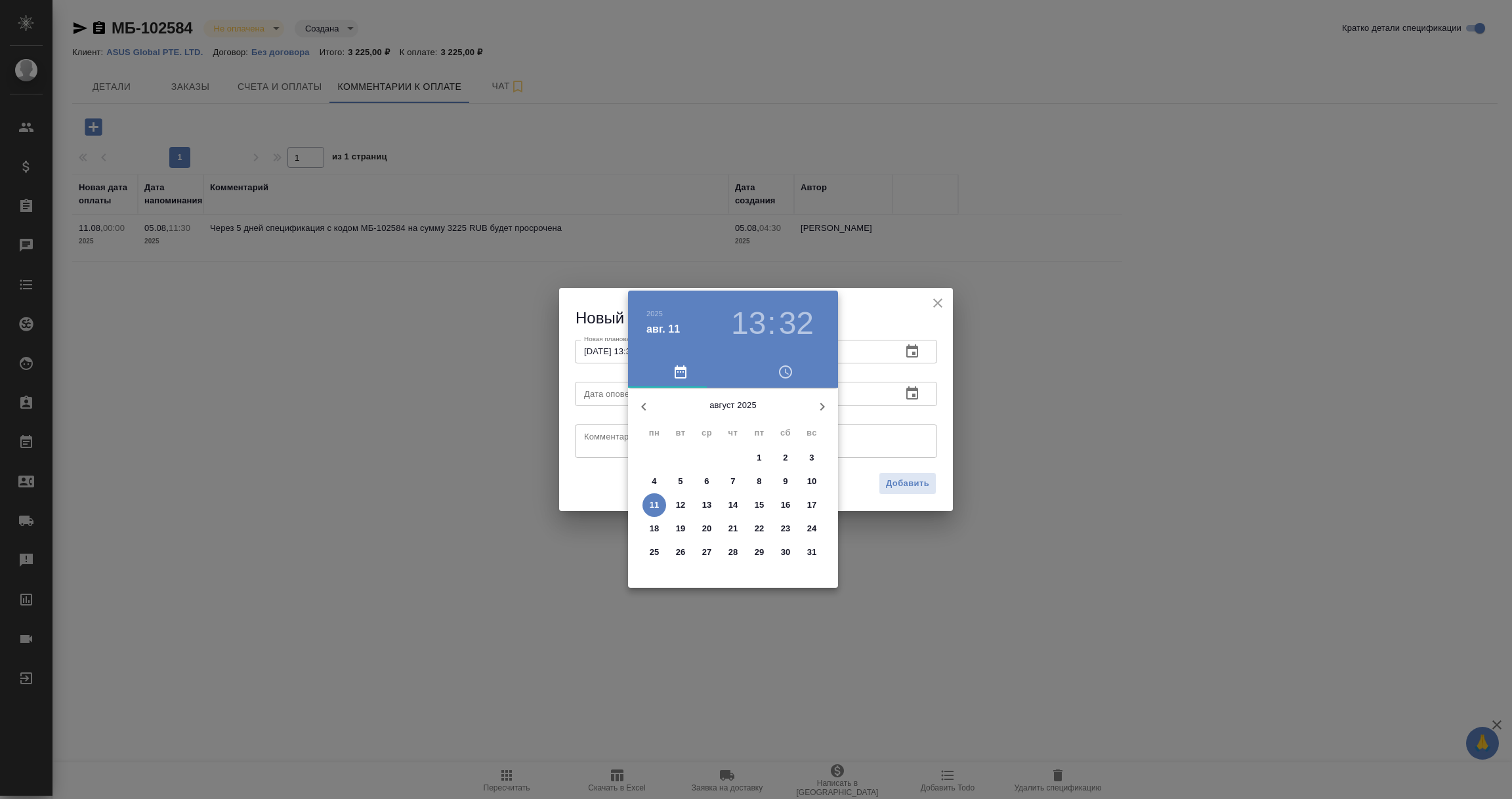
click at [654, 501] on p "11" at bounding box center [654, 505] width 10 height 13
type input "11.08.2025 13:32"
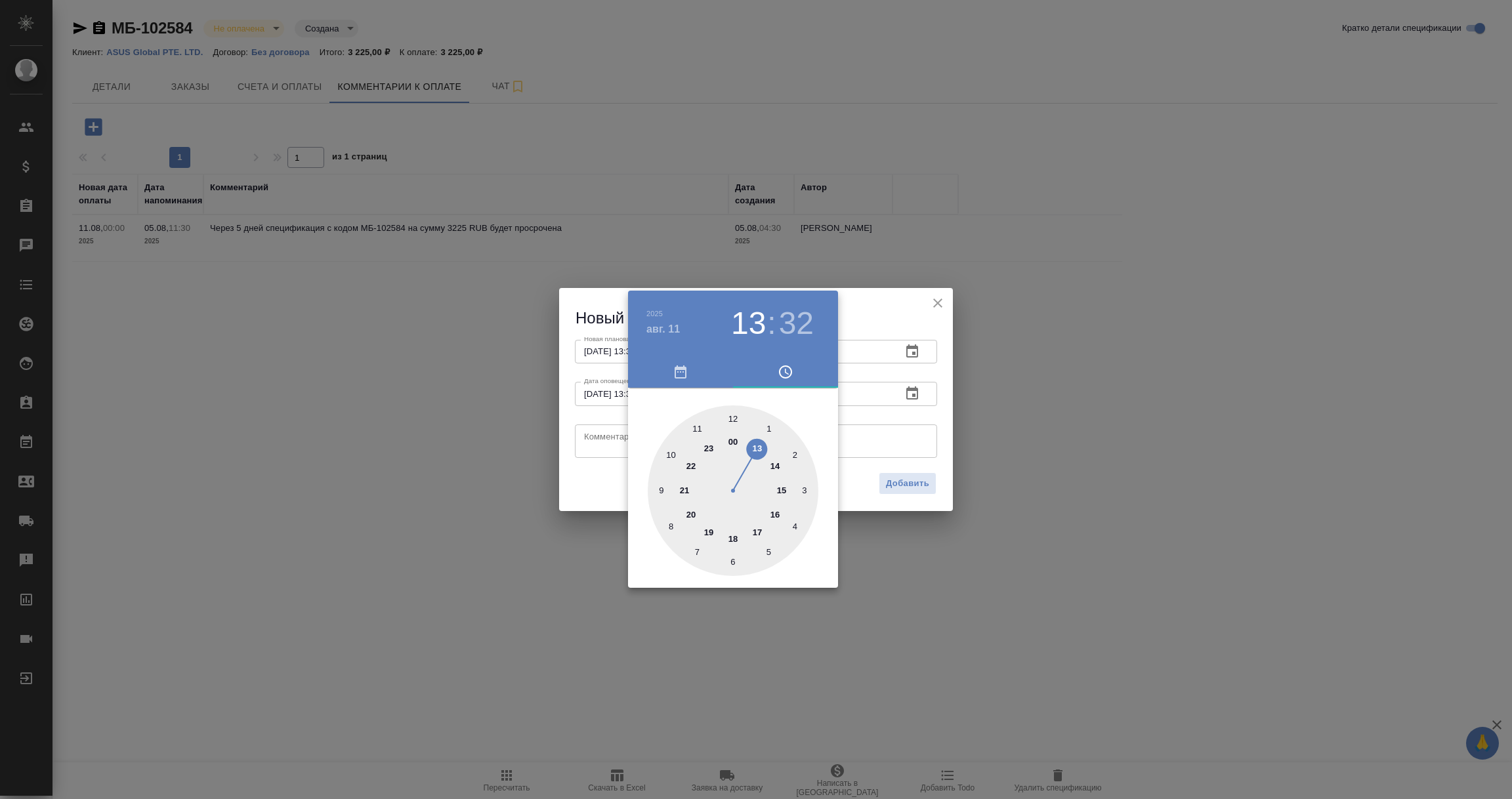
click at [608, 435] on div at bounding box center [756, 399] width 1512 height 799
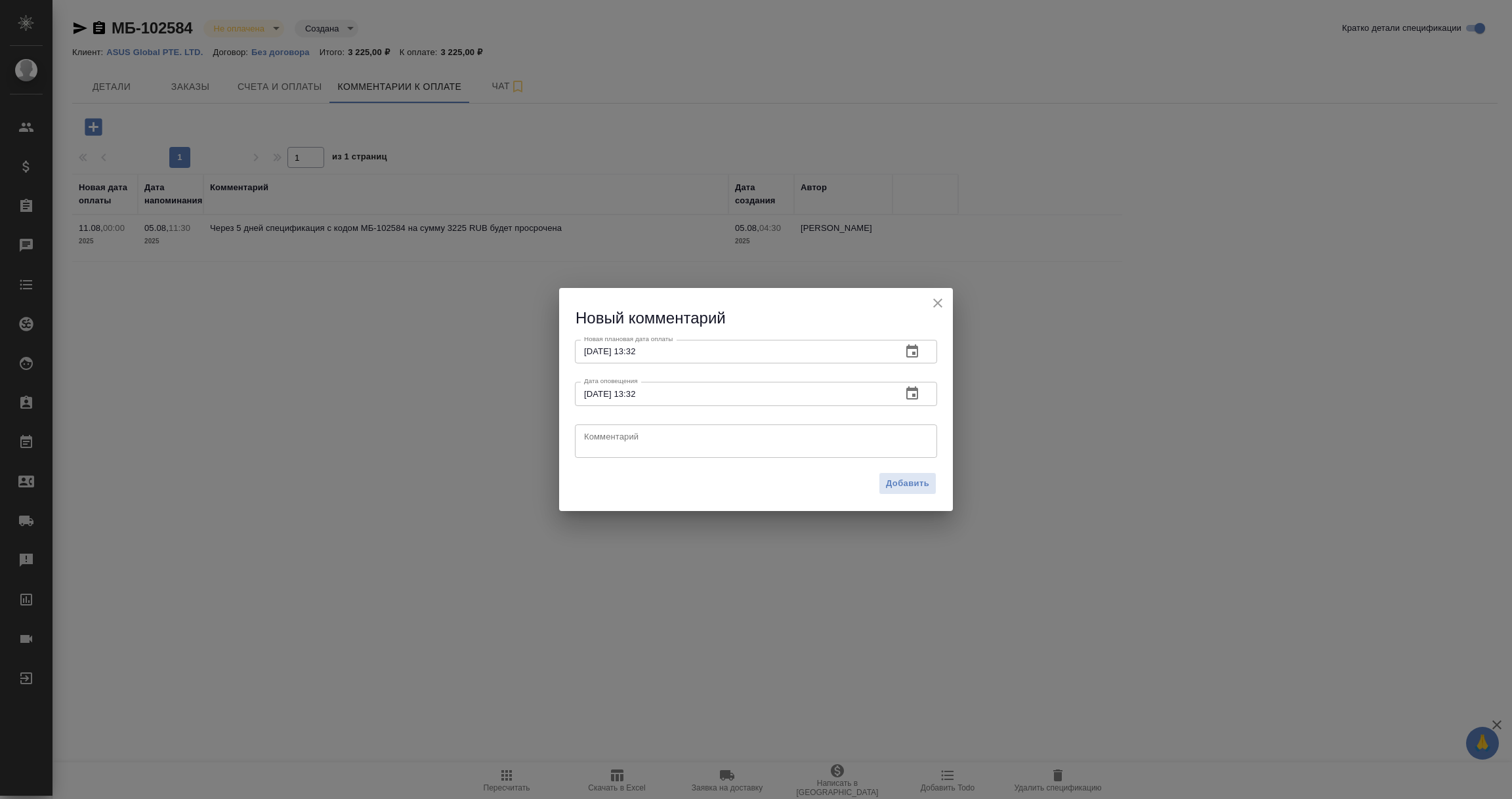
click at [608, 435] on textarea at bounding box center [756, 440] width 344 height 20
type textarea "E"
type textarea "Уточняю в бухгалтерии клиента про оплату."
click at [910, 484] on span "Добавить" at bounding box center [907, 483] width 44 height 15
